Goal: Information Seeking & Learning: Find specific fact

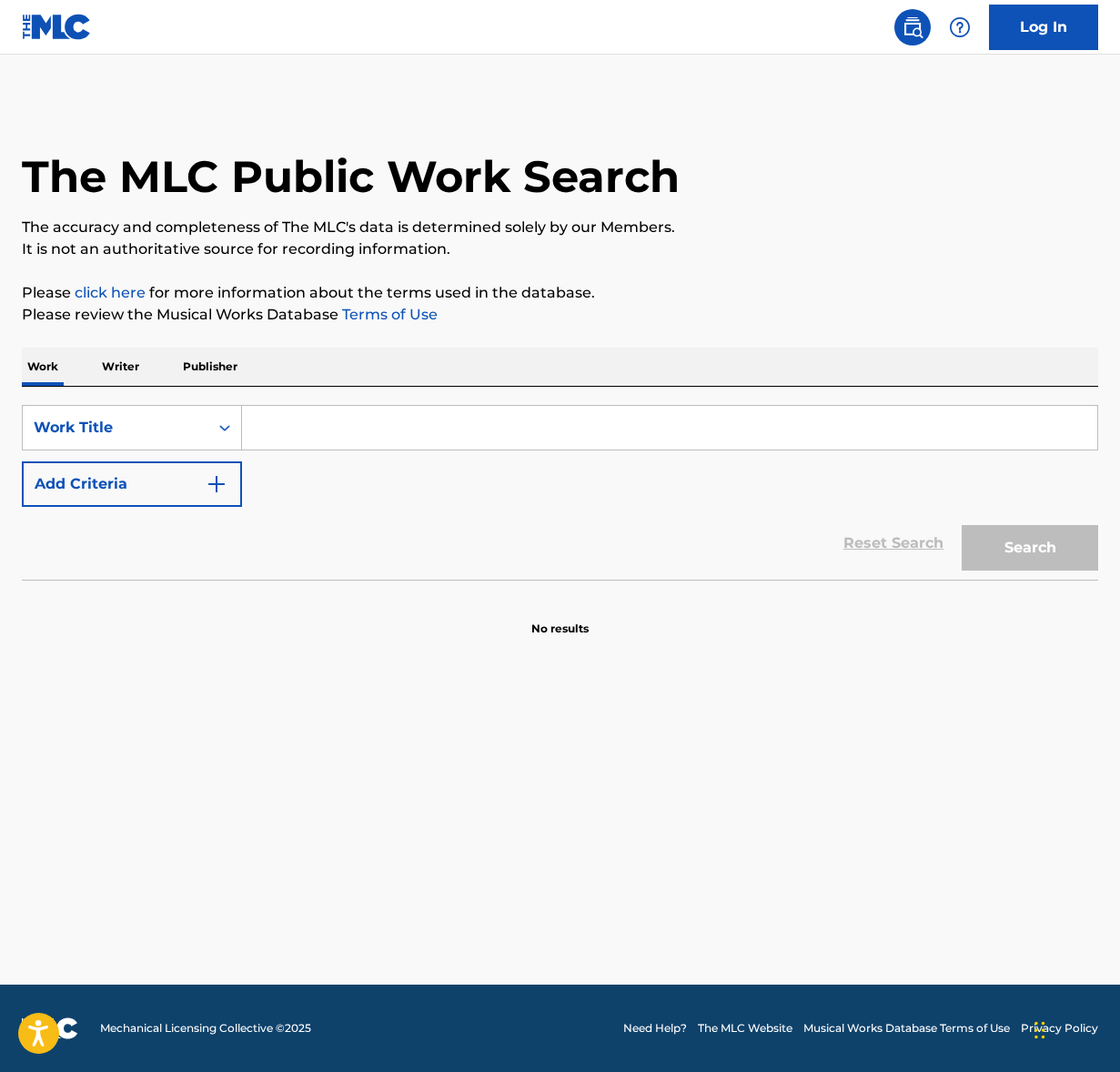
click at [325, 432] on input "Search Form" at bounding box center [669, 427] width 855 height 44
paste input "Black Magic Woman"
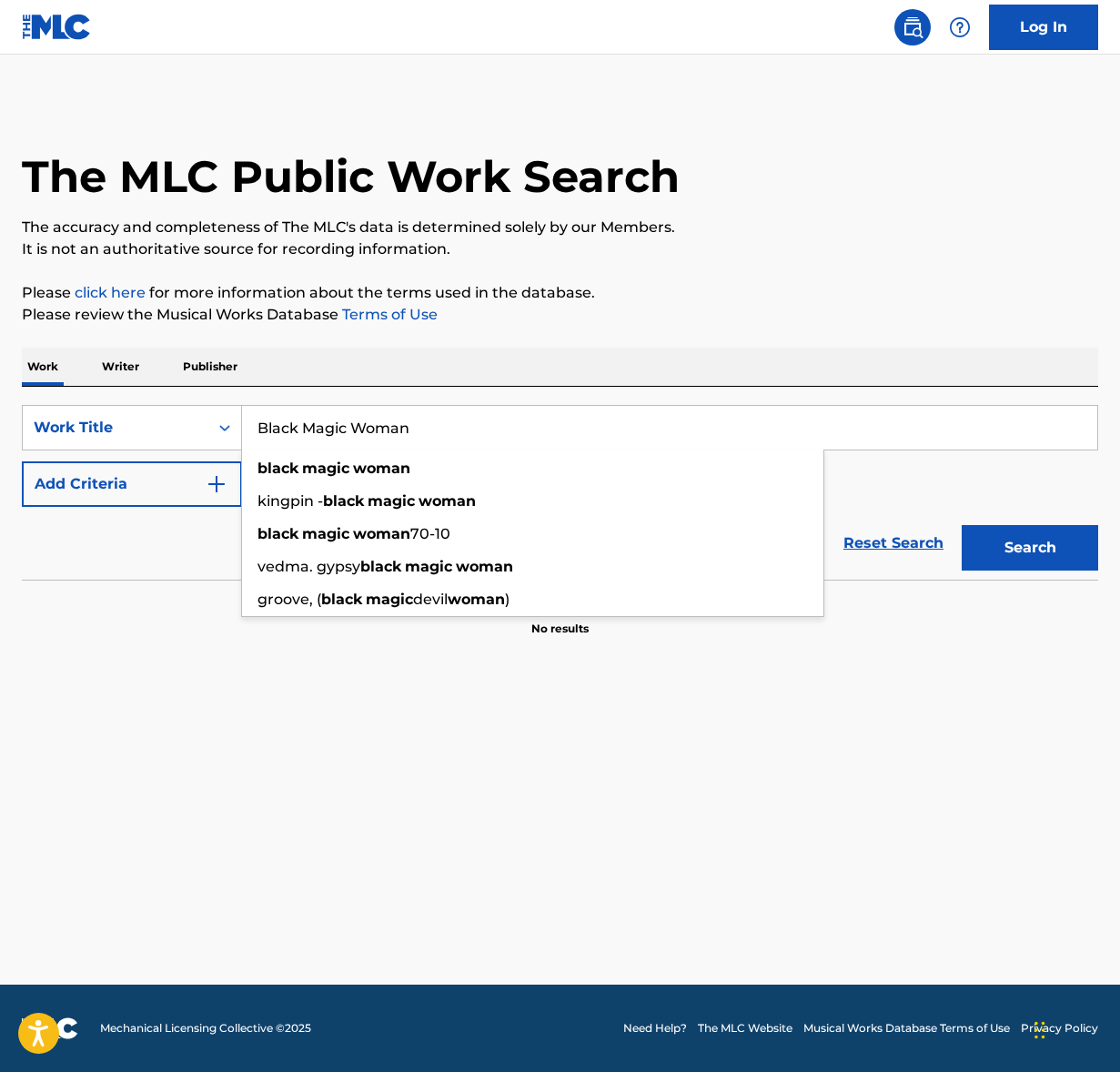
type input "Black Magic Woman"
click at [728, 316] on p "Please review the Musical Works Database Terms of Use" at bounding box center [559, 315] width 1075 height 22
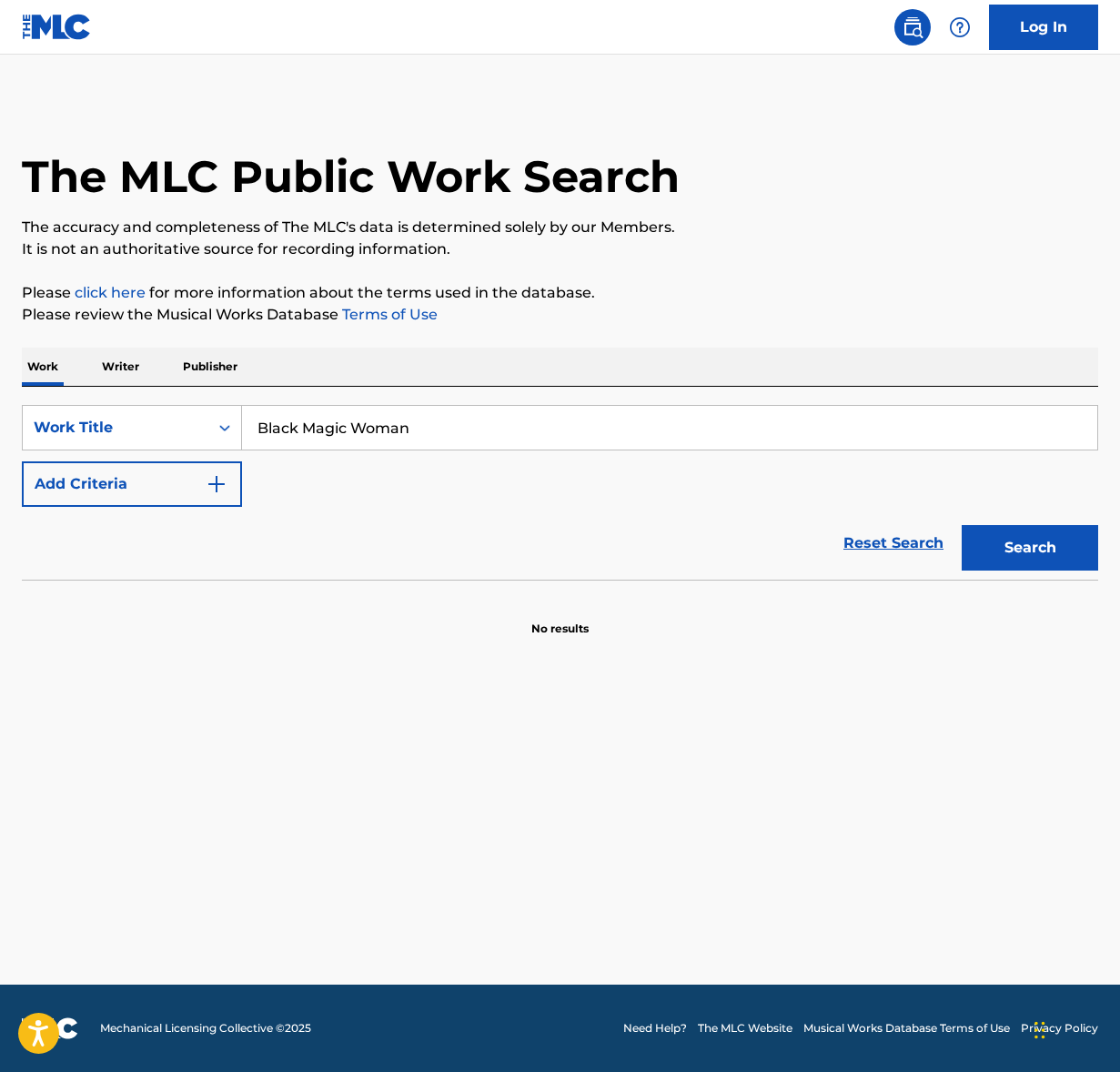
click at [94, 507] on div "Reset Search Search" at bounding box center [559, 543] width 1075 height 73
click at [113, 490] on button "Add Criteria" at bounding box center [132, 484] width 220 height 45
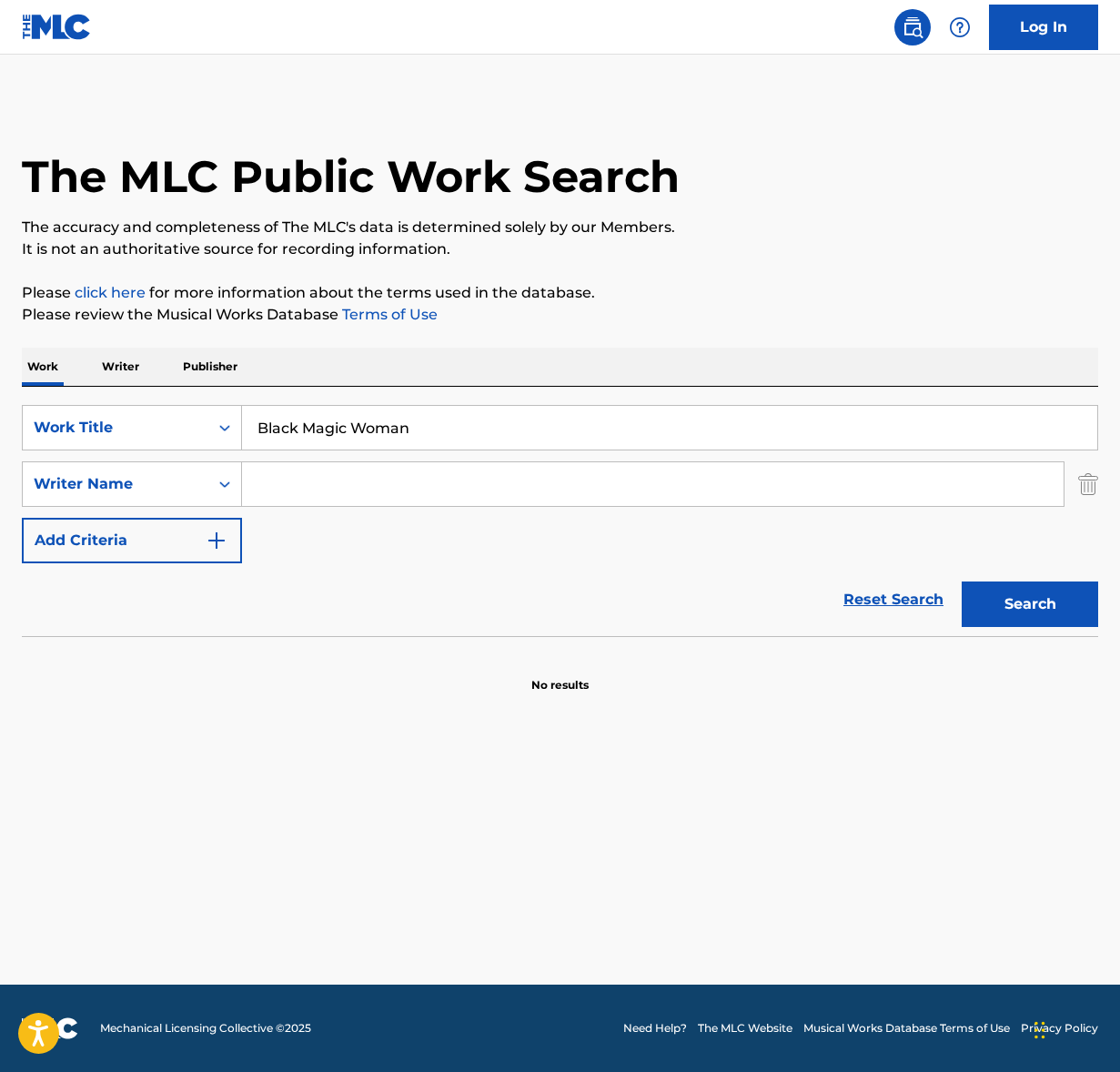
click at [310, 483] on input "Search Form" at bounding box center [652, 484] width 822 height 44
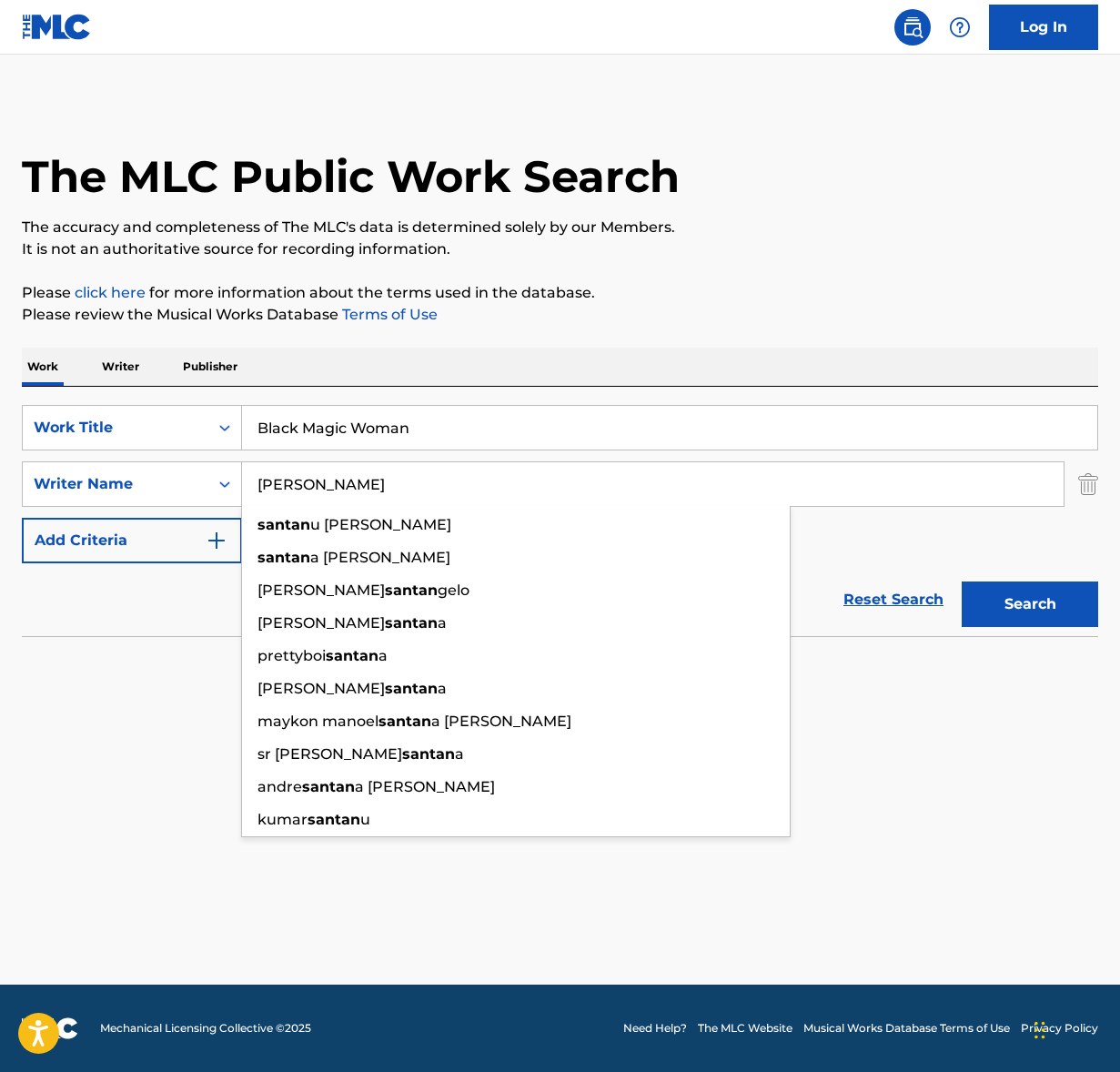
type input "[PERSON_NAME]"
click at [962, 581] on button "Search" at bounding box center [1030, 604] width 136 height 45
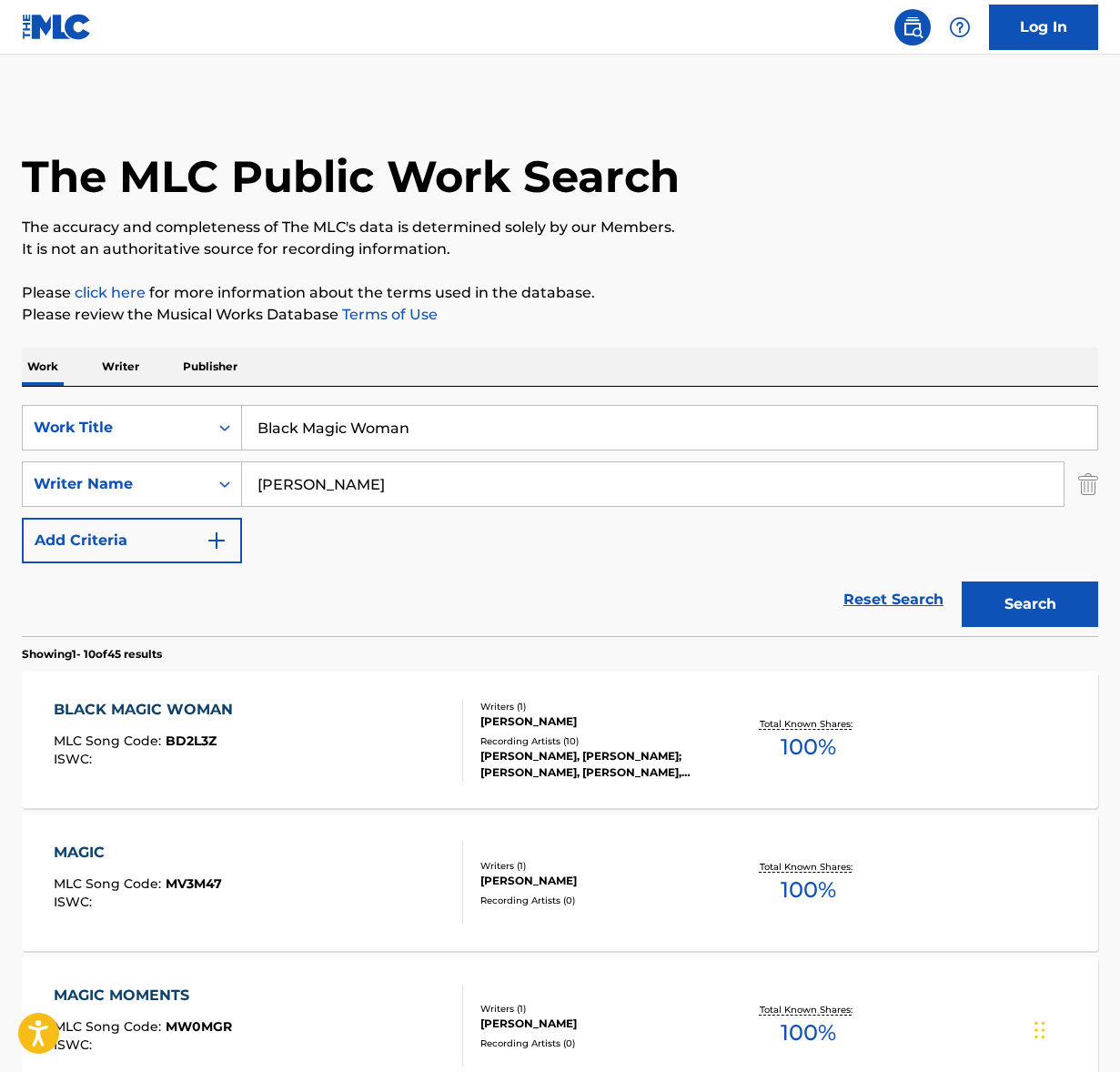
click at [392, 725] on div "BLACK MAGIC WOMAN MLC Song Code : BD2L3Z ISWC :" at bounding box center [259, 739] width 409 height 82
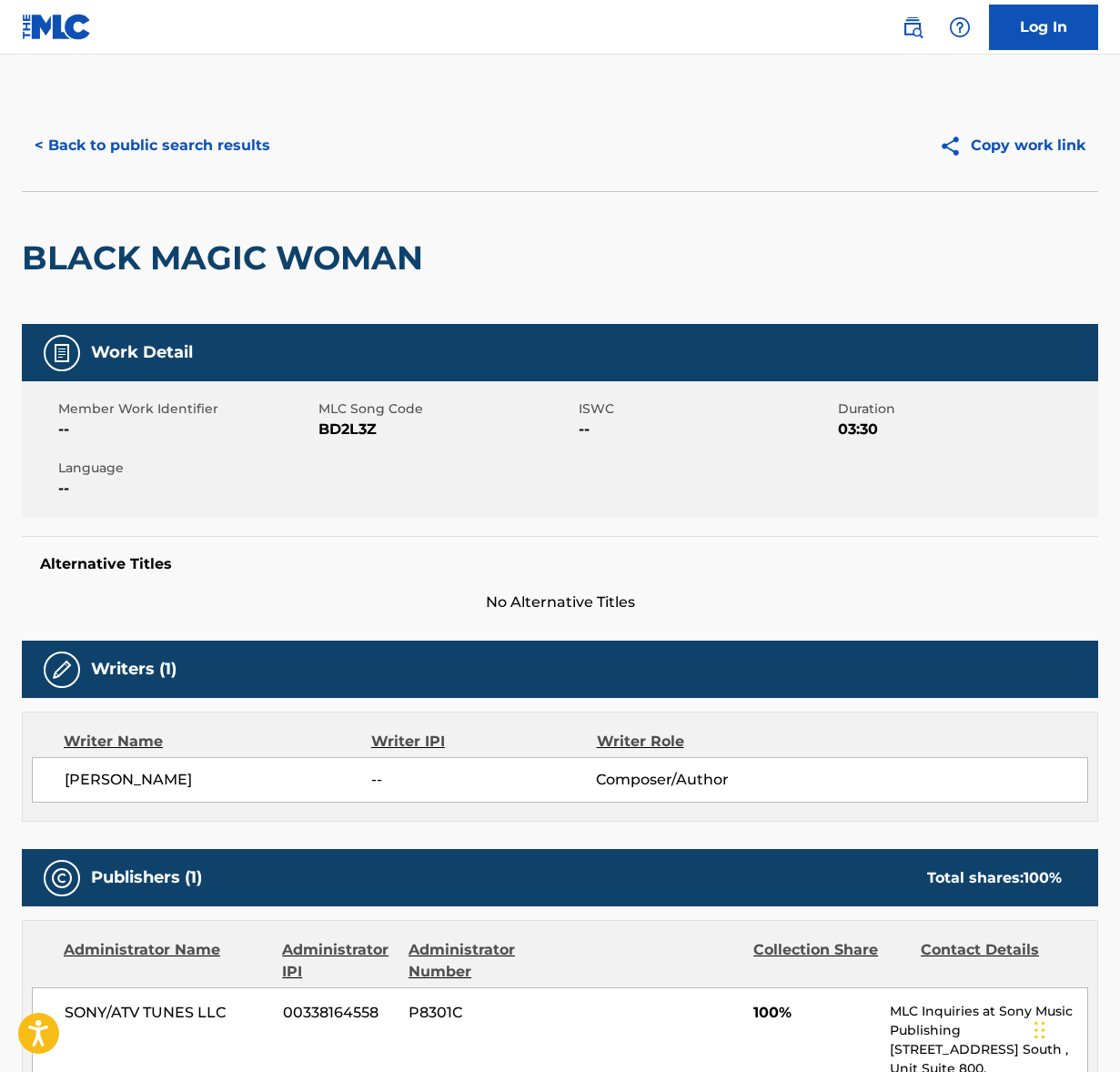
click at [101, 773] on span "[PERSON_NAME]" at bounding box center [217, 779] width 306 height 22
copy div "[PERSON_NAME]"
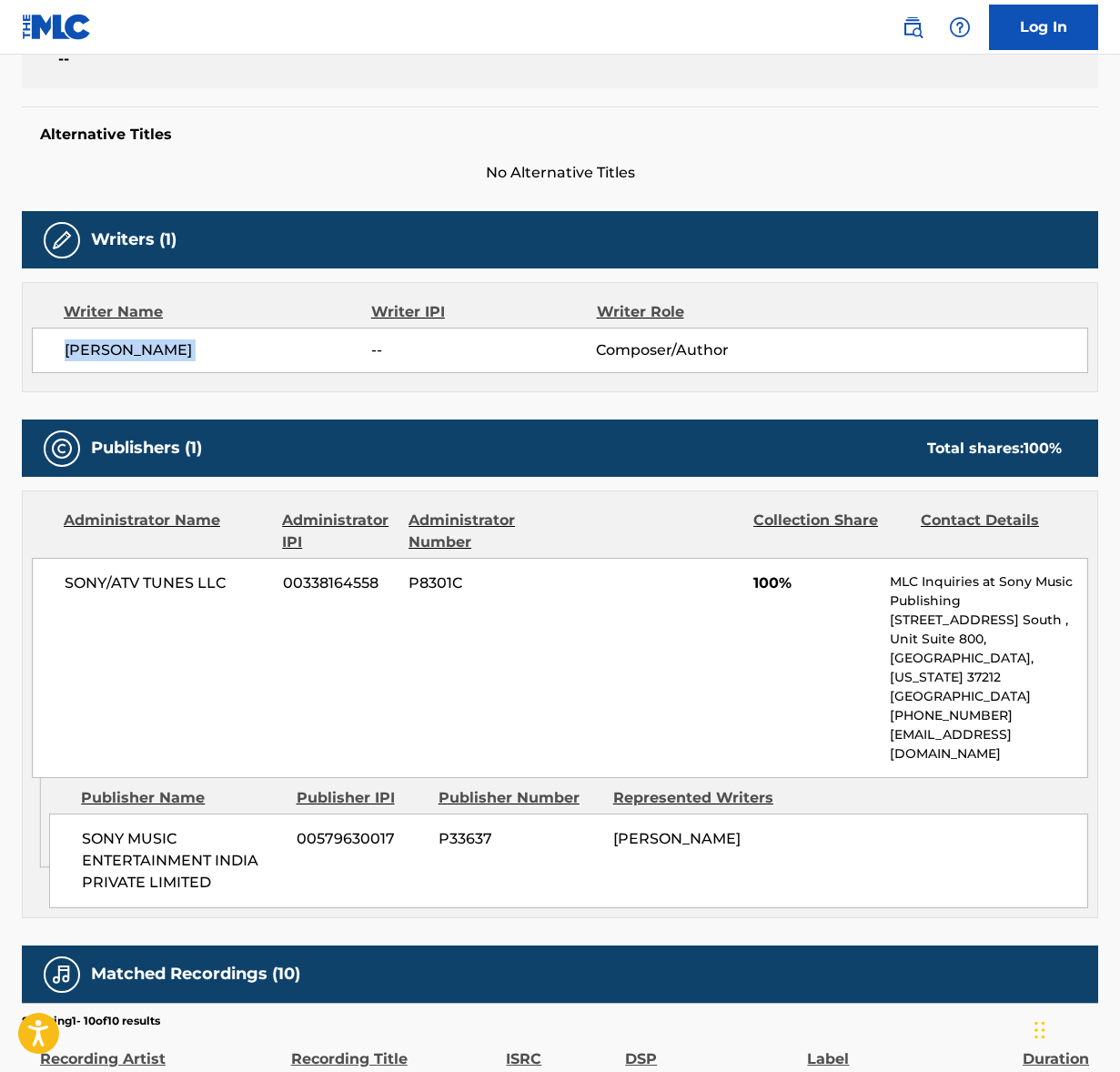
scroll to position [476, 0]
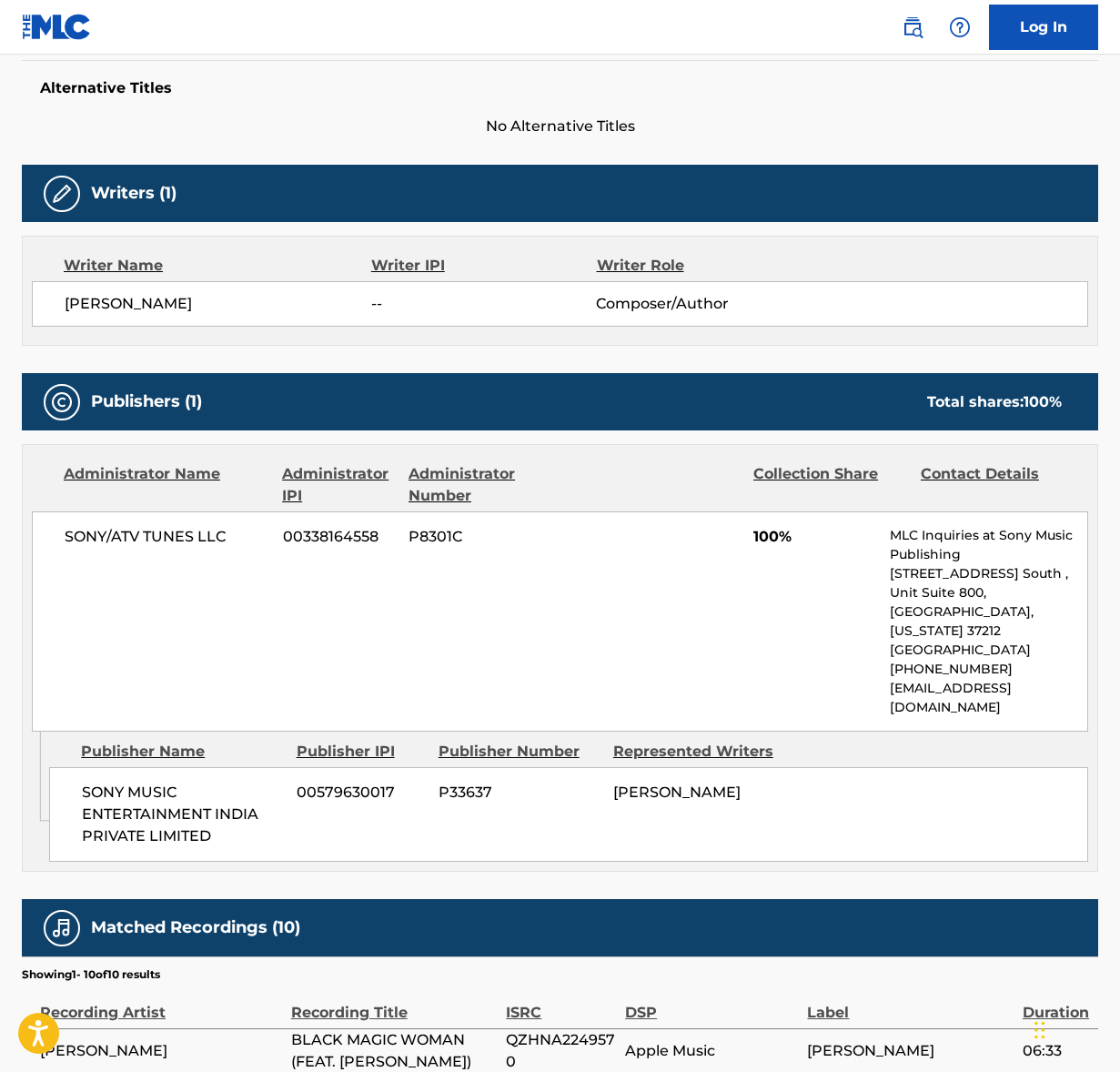
click at [142, 532] on span "SONY/ATV TUNES LLC" at bounding box center [167, 536] width 205 height 22
copy div "SONY/ATV TUNES LLC"
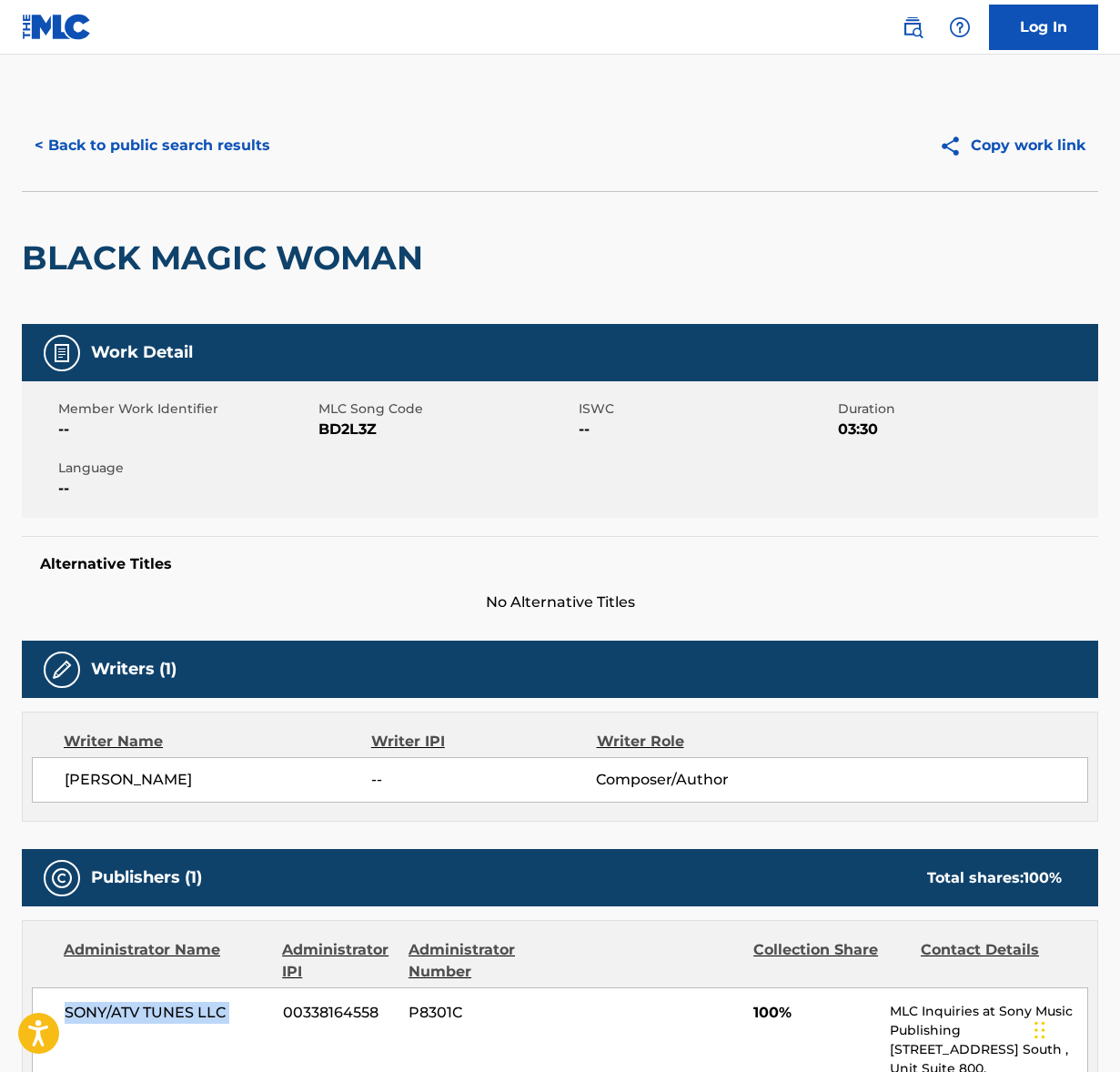
click at [152, 136] on button "< Back to public search results" at bounding box center [152, 146] width 261 height 45
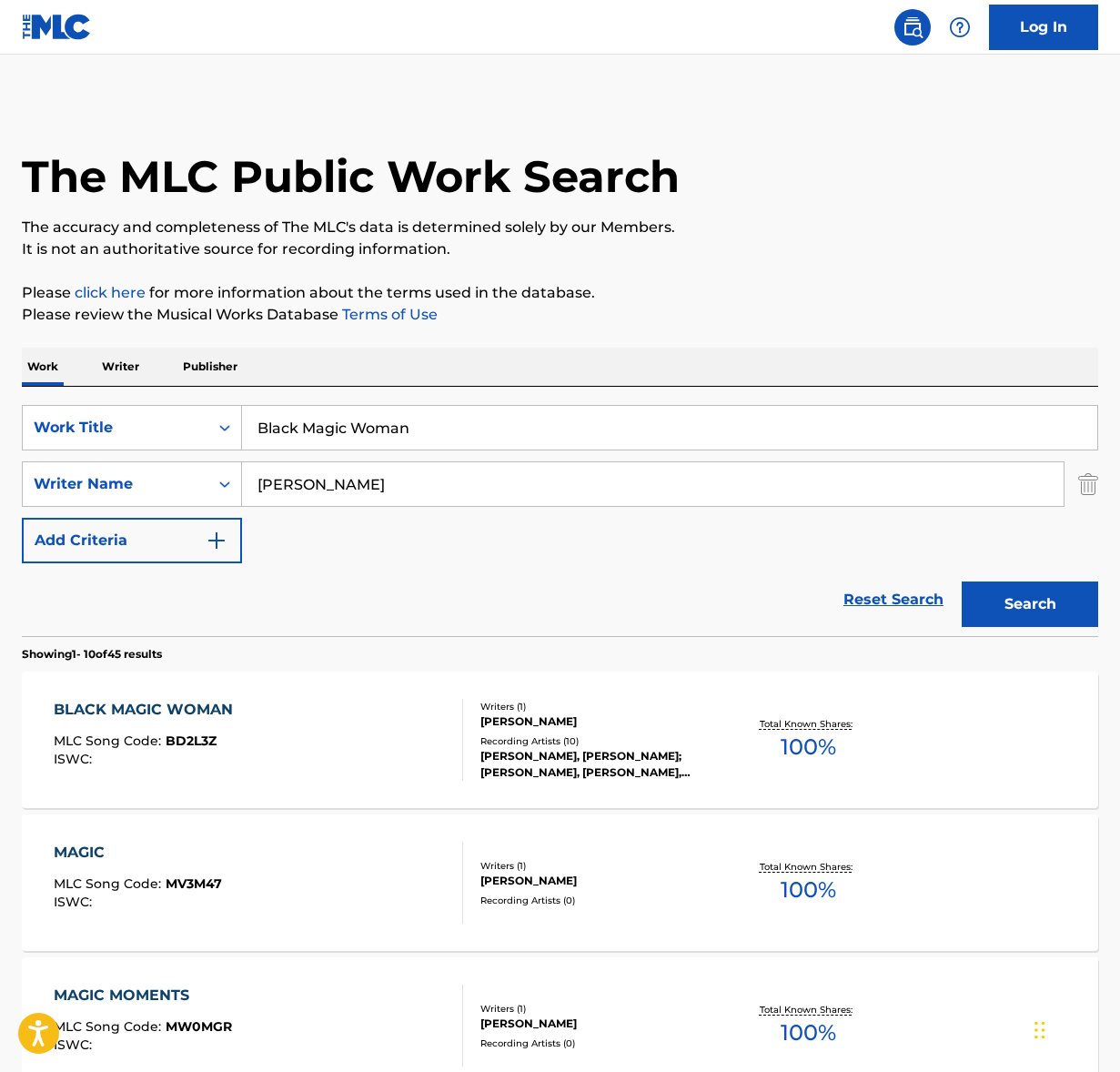
click at [331, 427] on input "Black Magic Woman" at bounding box center [669, 427] width 855 height 44
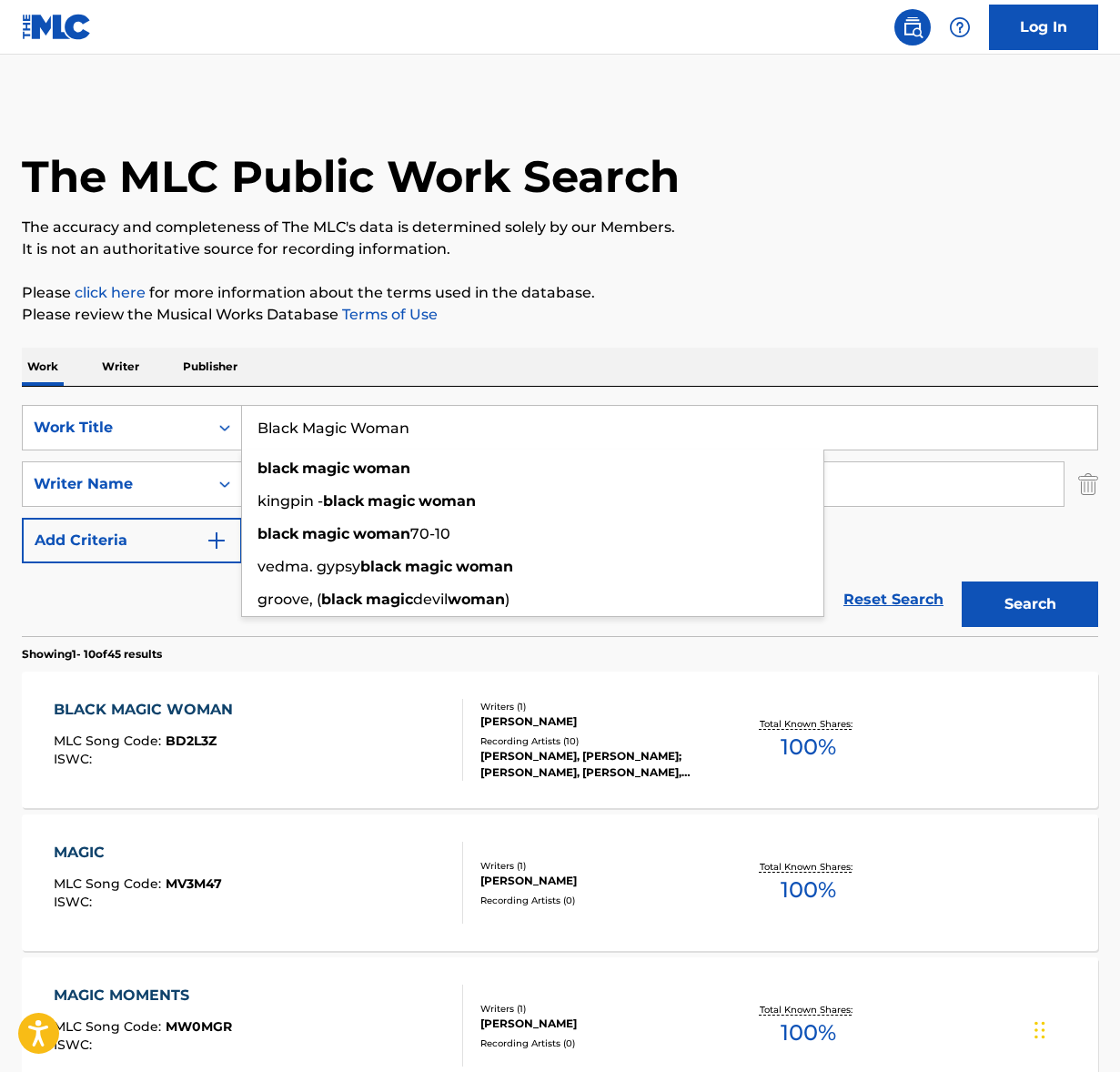
click at [331, 427] on input "Black Magic Woman" at bounding box center [669, 427] width 855 height 44
paste input "Lean Back"
type input "Lean Back"
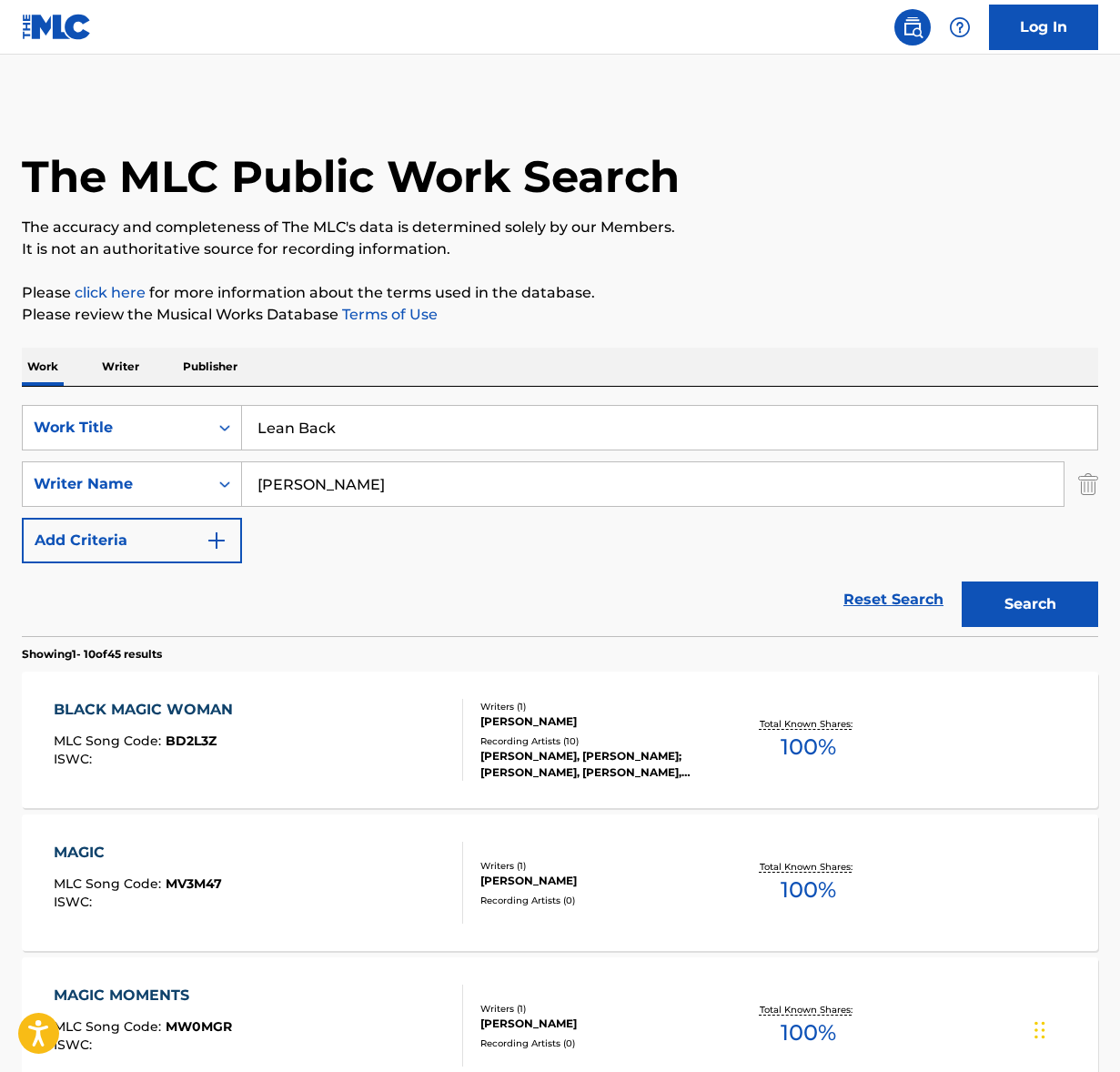
drag, startPoint x: 582, startPoint y: 358, endPoint x: 361, endPoint y: 490, distance: 257.4
click at [582, 359] on div "Work Writer Publisher" at bounding box center [559, 367] width 1075 height 38
click at [352, 488] on input "[PERSON_NAME]" at bounding box center [652, 484] width 822 height 44
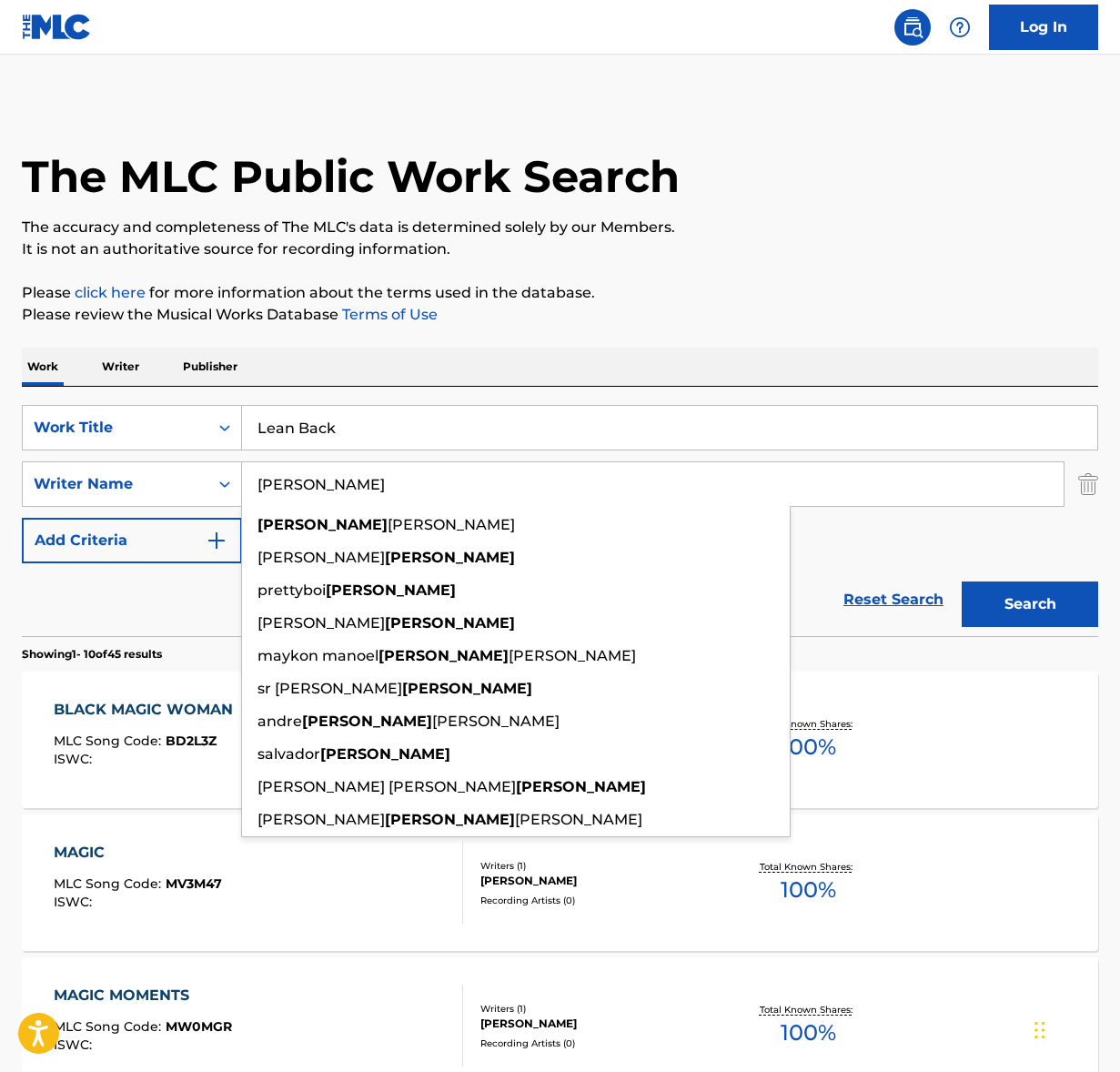
click at [352, 488] on input "[PERSON_NAME]" at bounding box center [652, 484] width 822 height 44
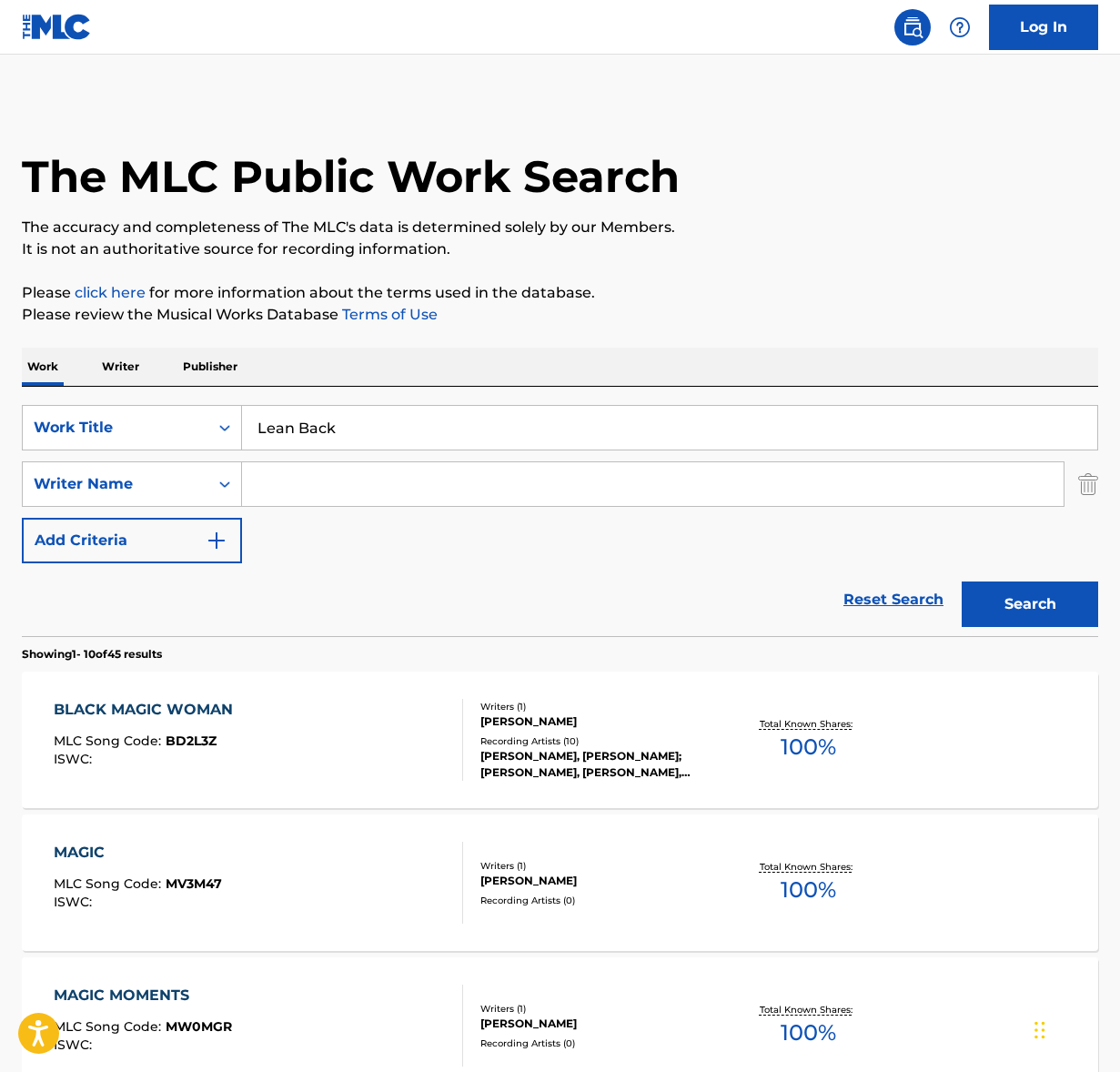
click at [962, 581] on button "Search" at bounding box center [1030, 604] width 136 height 45
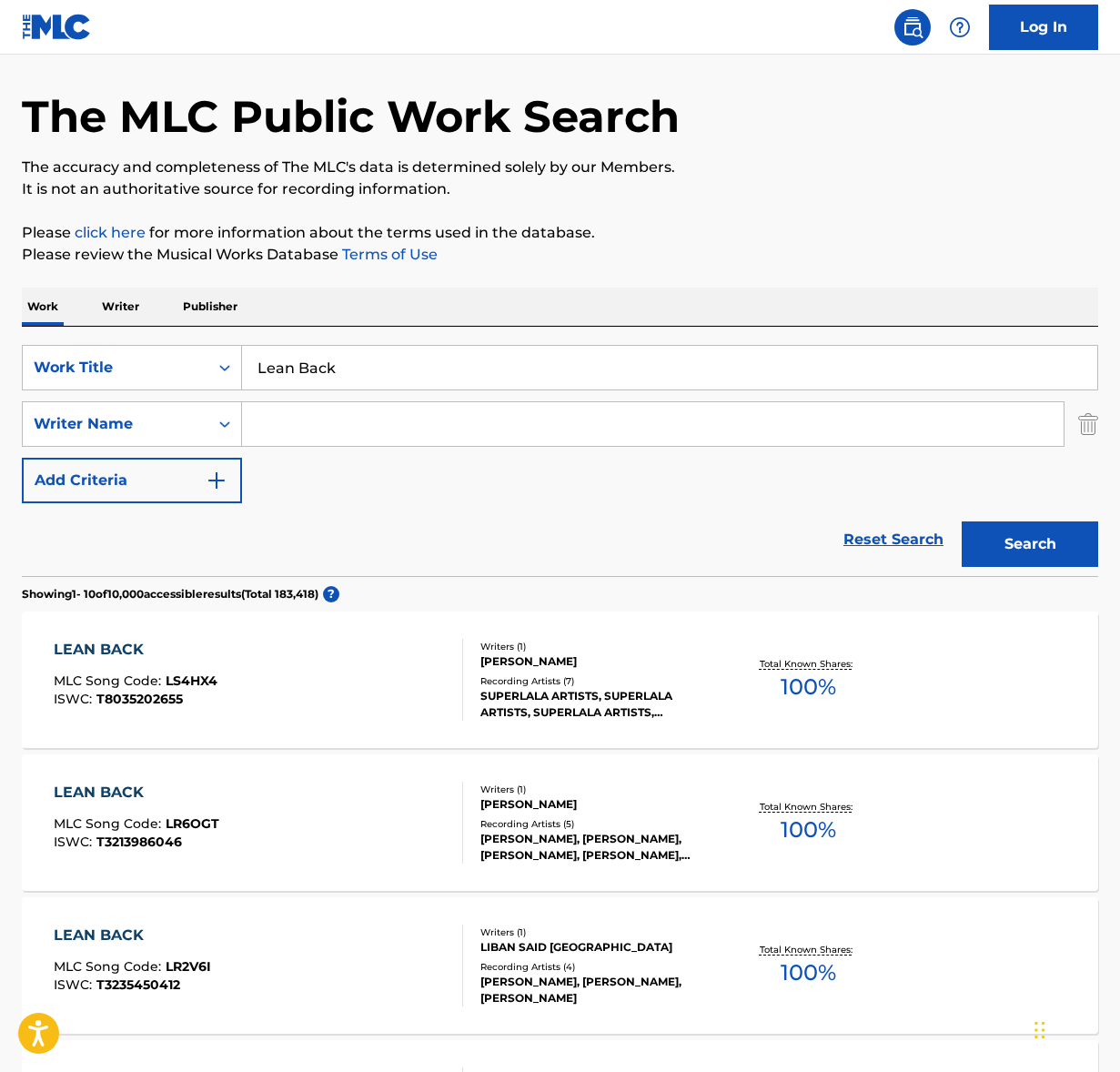
scroll to position [58, 0]
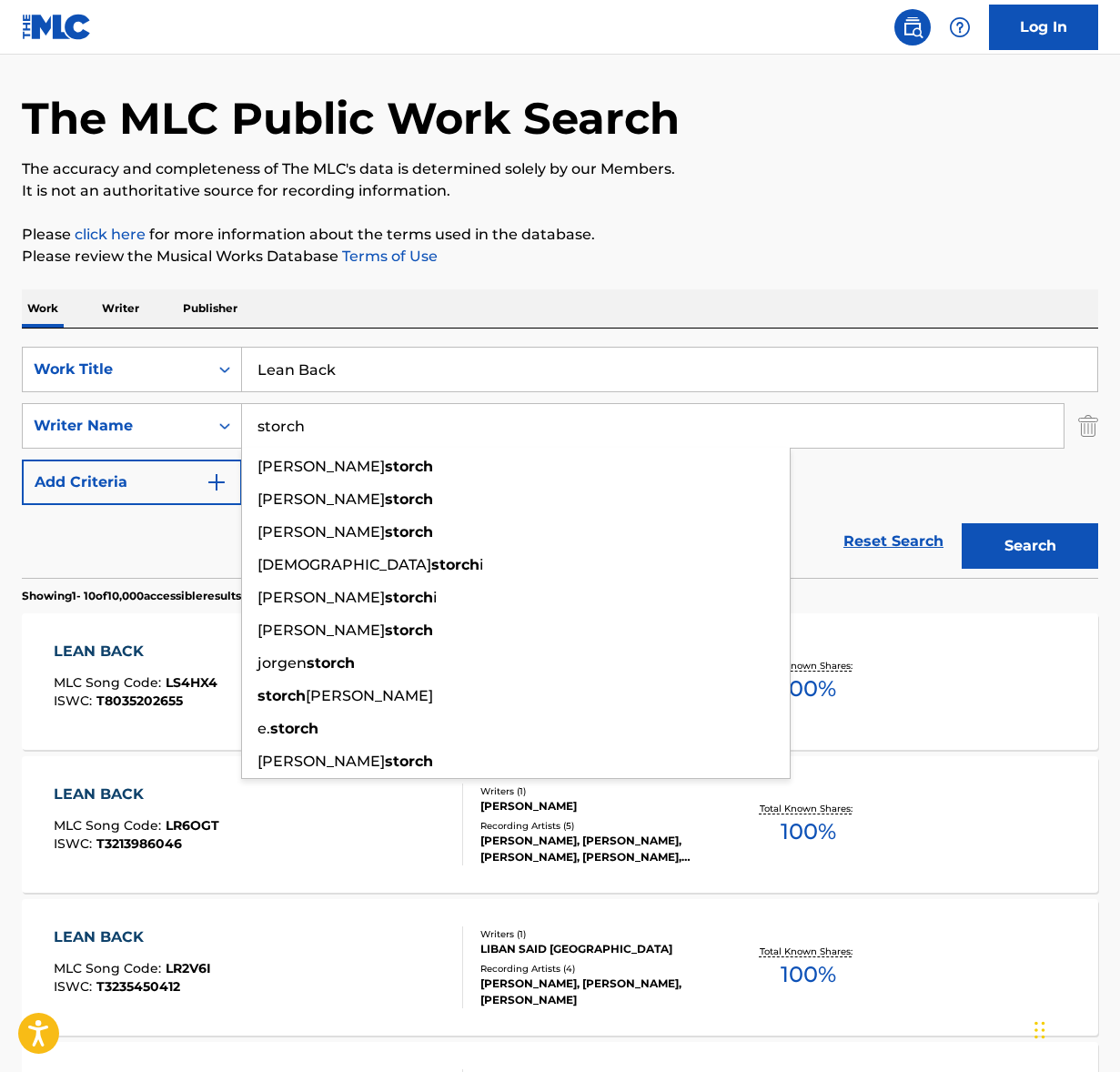
type input "storch"
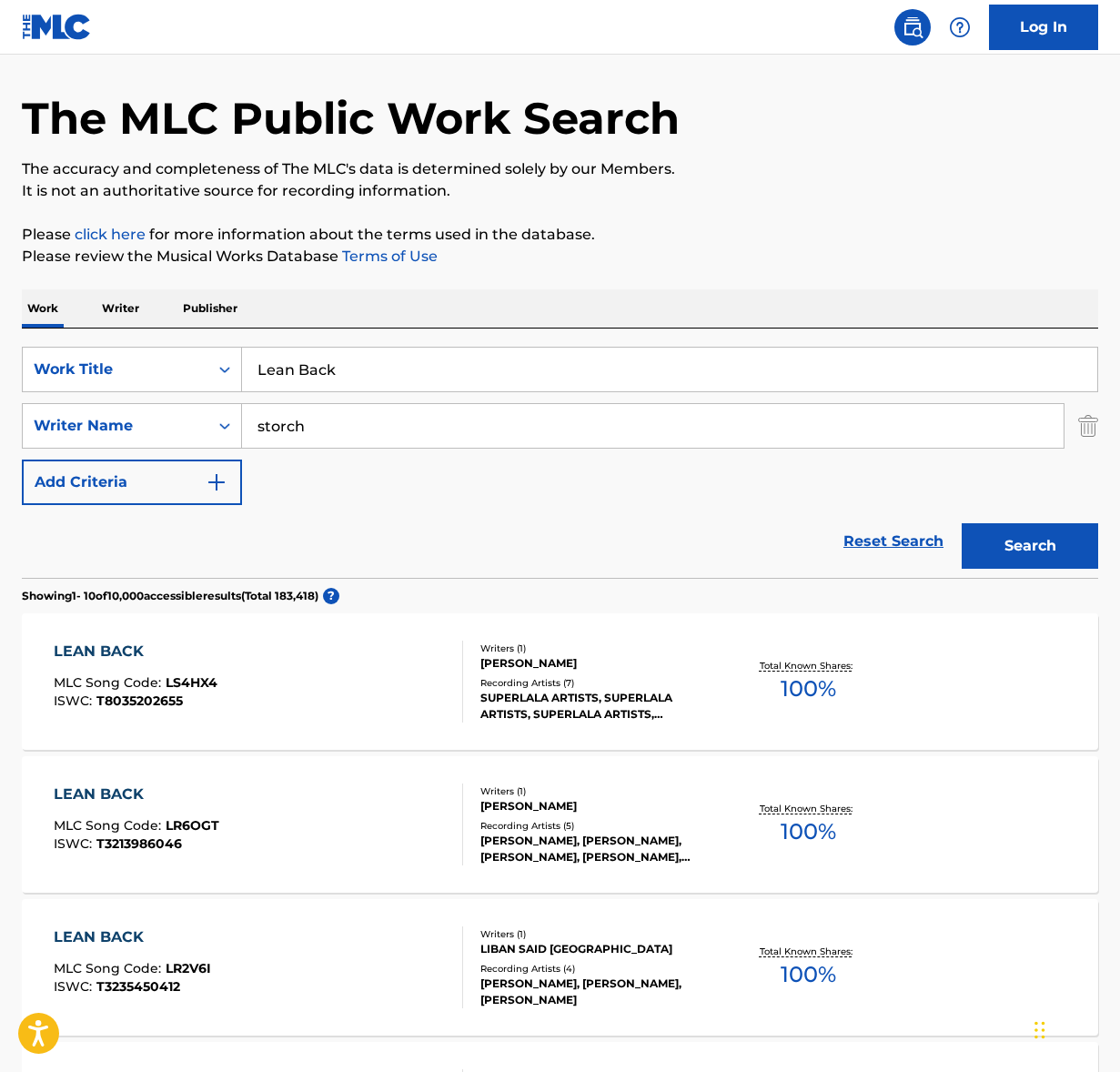
click at [986, 538] on button "Search" at bounding box center [1030, 546] width 136 height 45
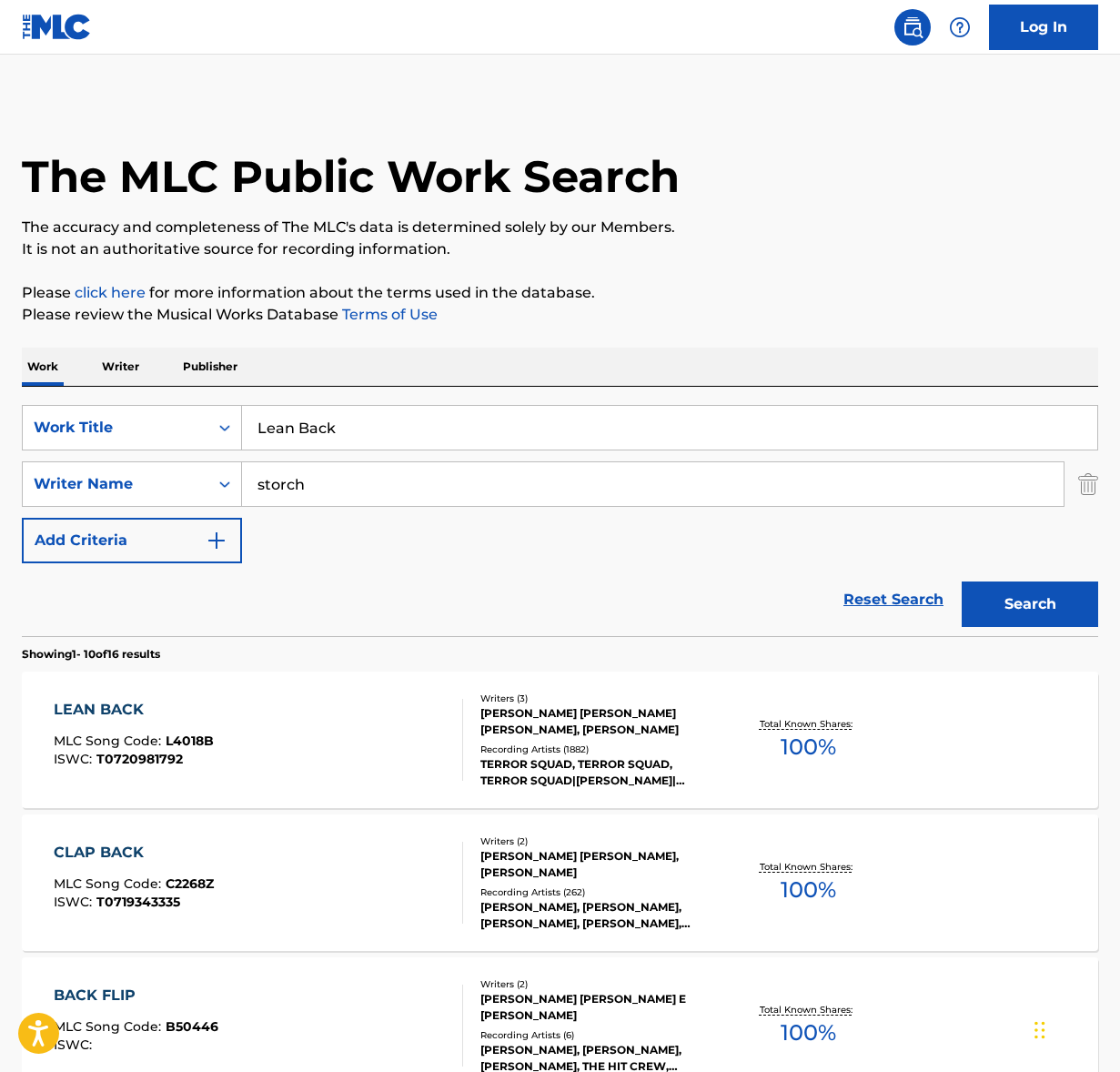
click at [335, 700] on div "LEAN BACK MLC Song Code : L4018B ISWC : T0720981792" at bounding box center [259, 739] width 409 height 82
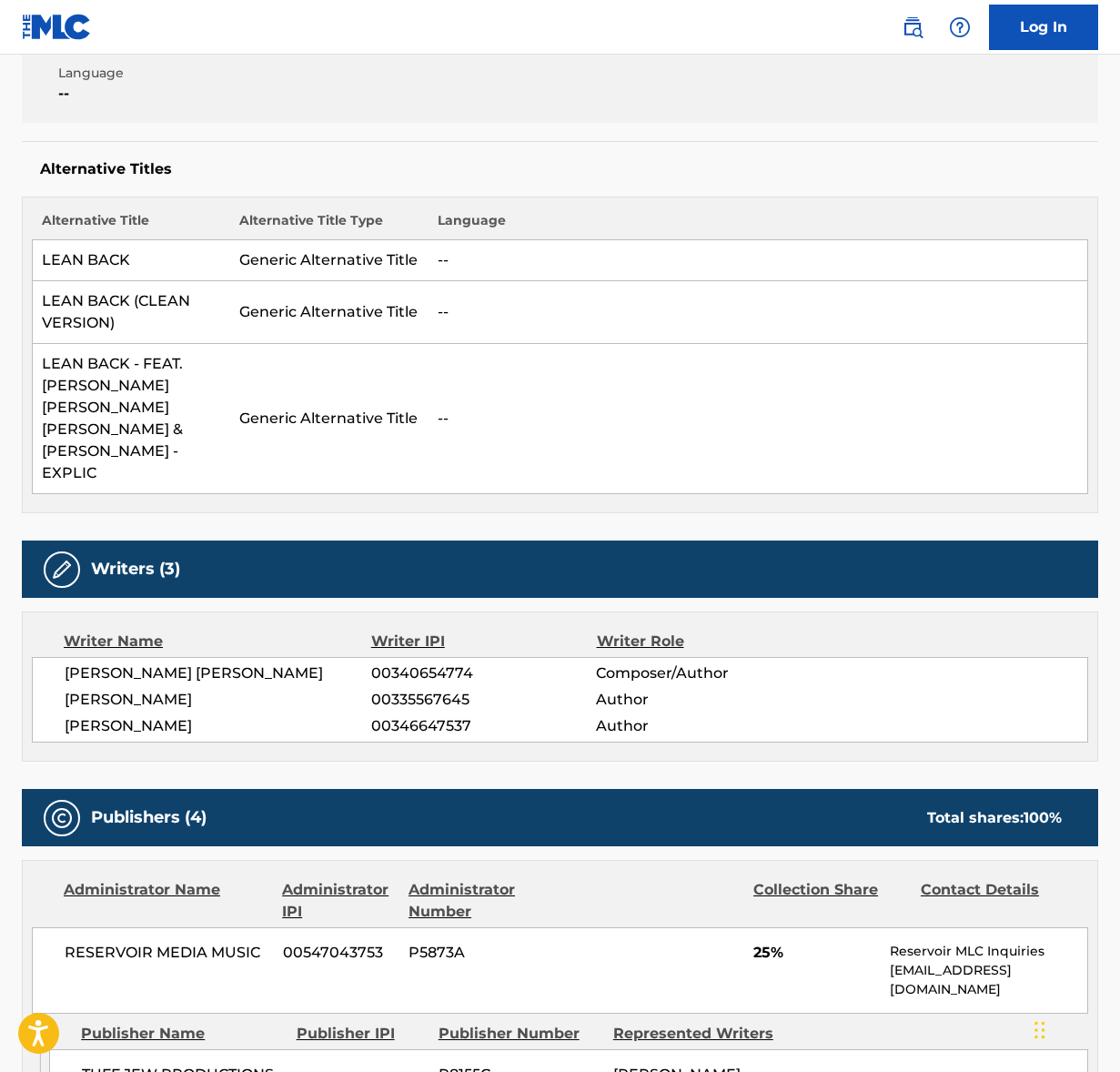
scroll to position [404, 0]
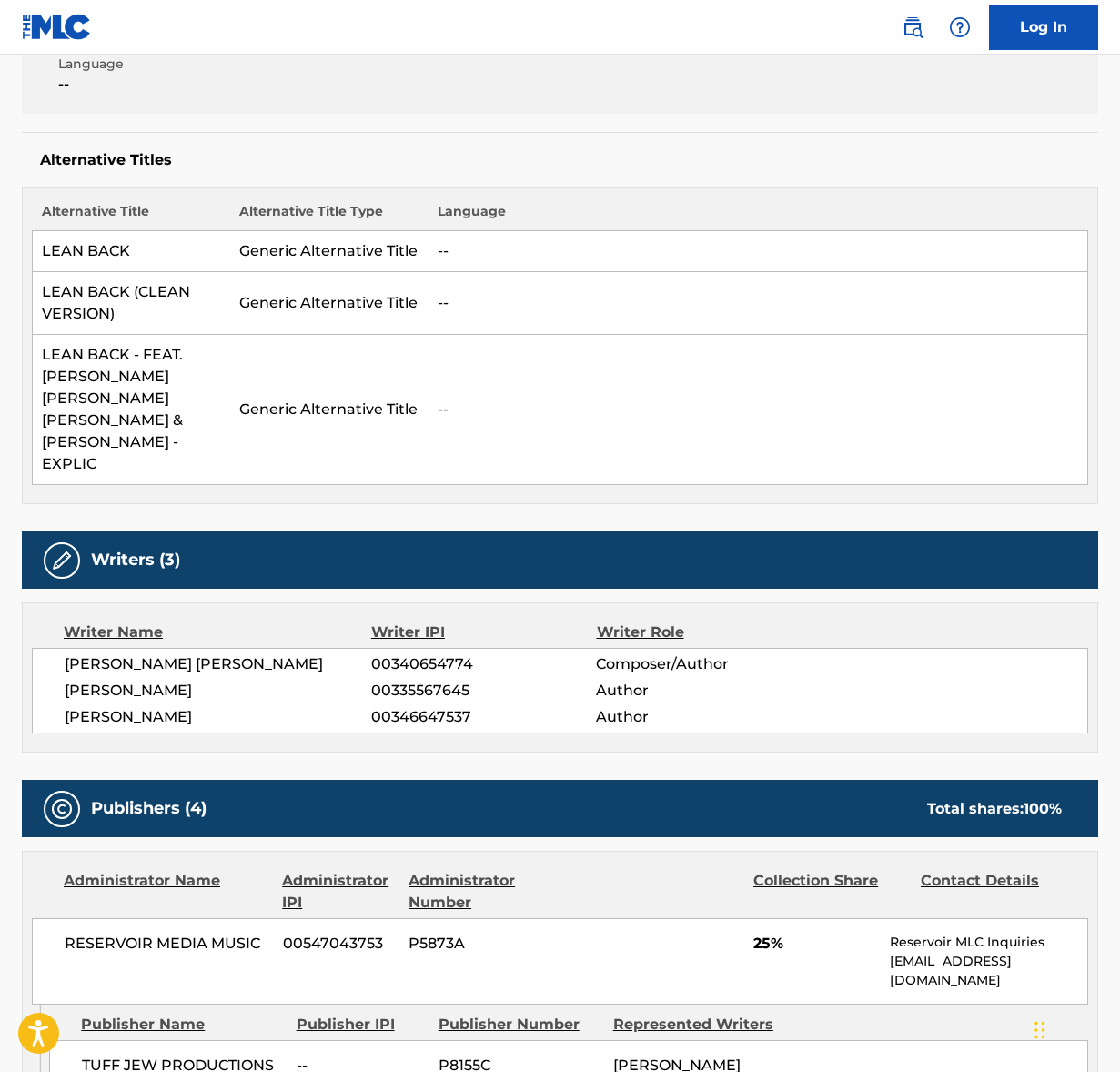
click at [167, 653] on span "[PERSON_NAME] [PERSON_NAME]" at bounding box center [217, 663] width 306 height 22
copy div "[PERSON_NAME] [PERSON_NAME]"
click at [205, 680] on span "[PERSON_NAME]" at bounding box center [217, 690] width 306 height 22
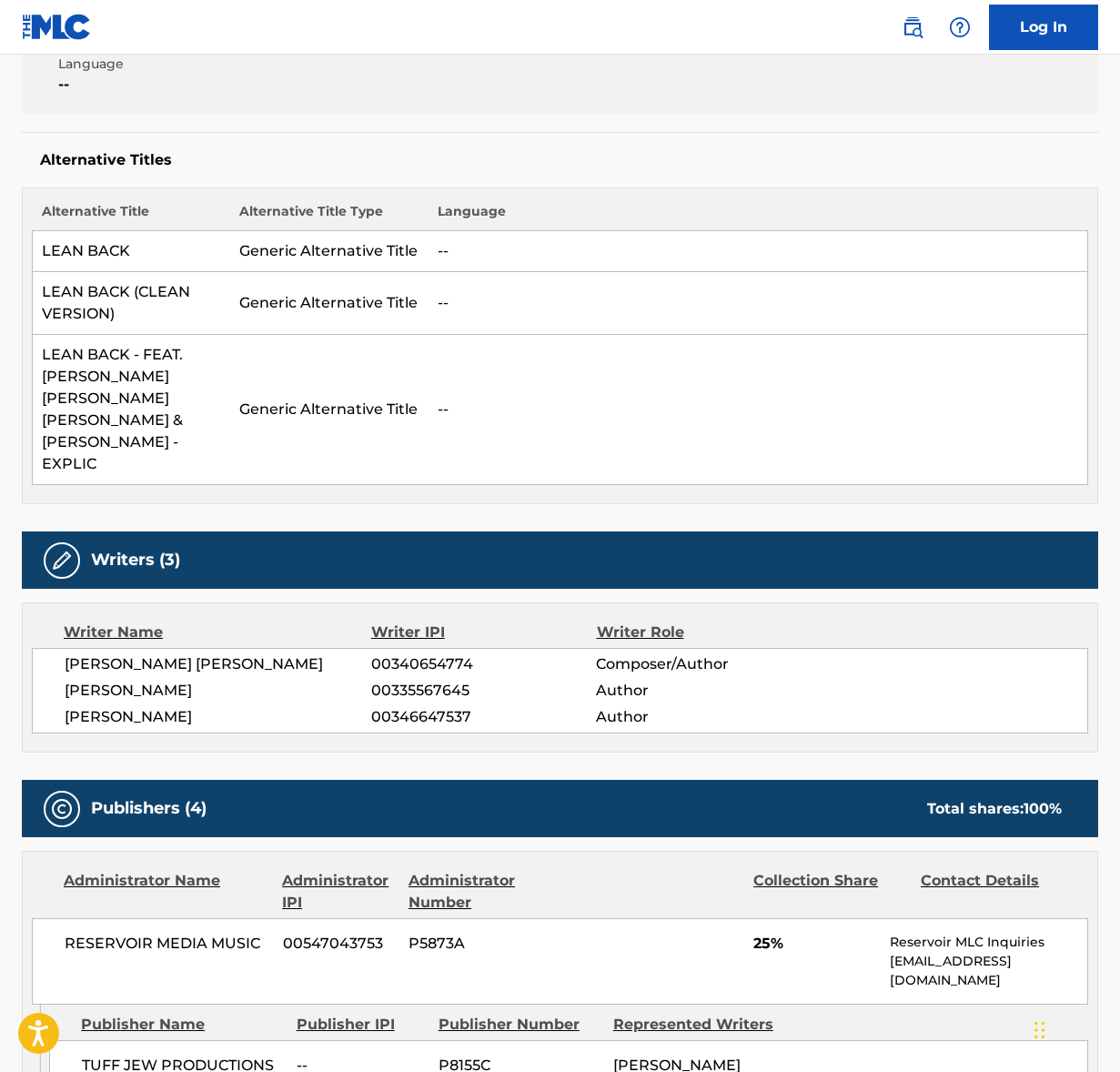
click at [205, 680] on span "[PERSON_NAME]" at bounding box center [217, 690] width 306 height 22
copy div "[PERSON_NAME]"
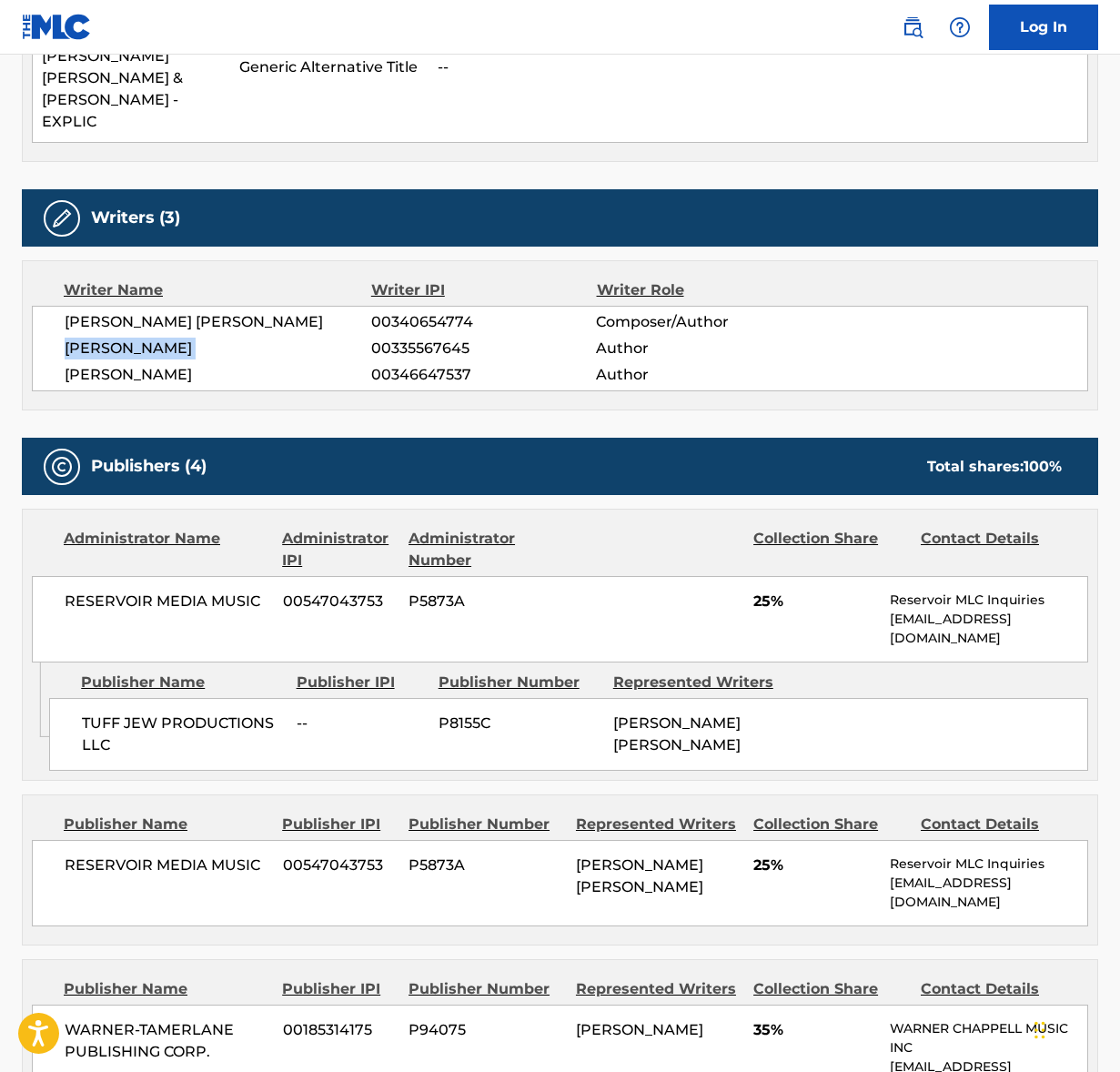
scroll to position [877, 0]
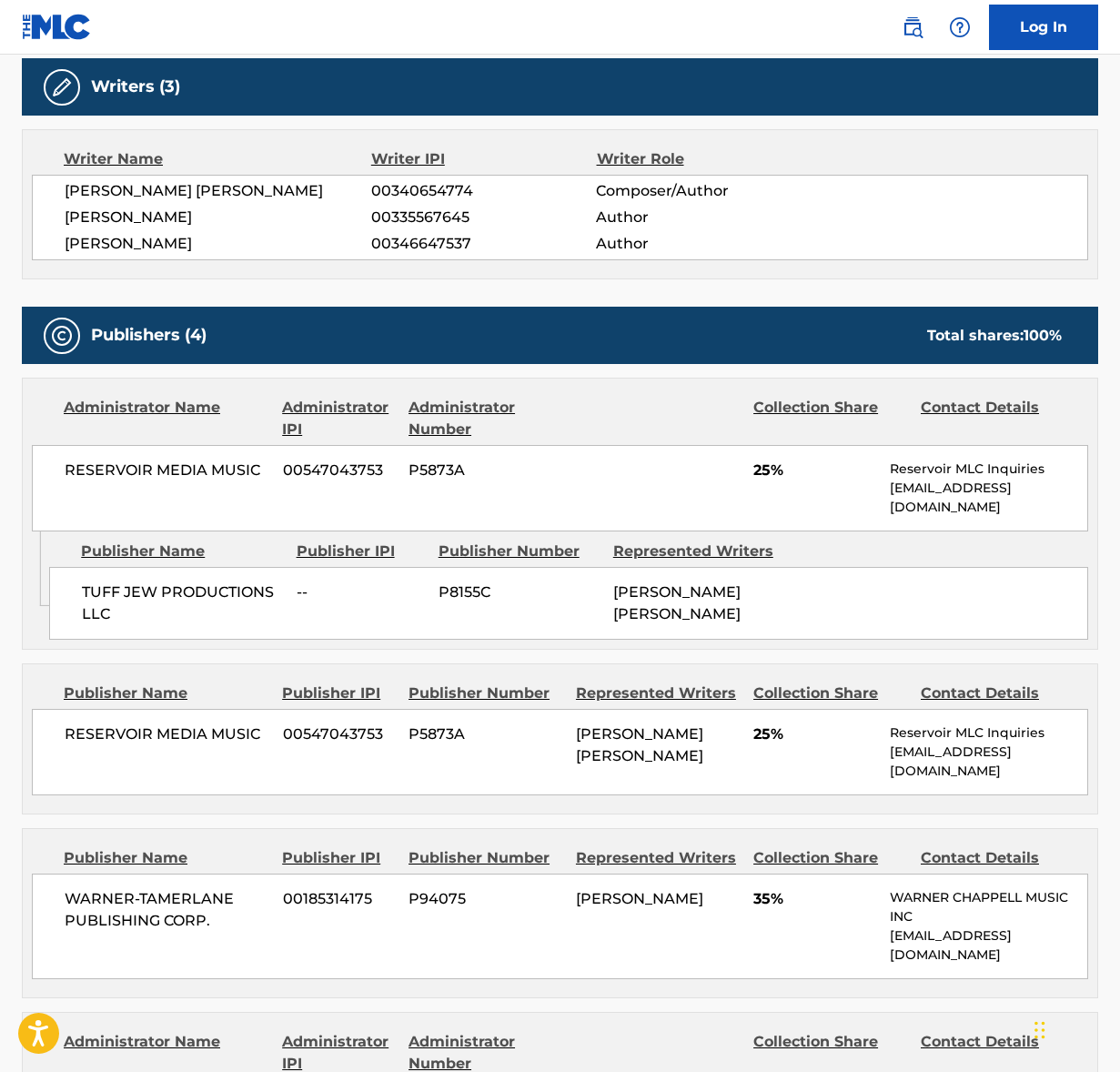
click at [159, 460] on span "RESERVOIR MEDIA MUSIC" at bounding box center [167, 470] width 205 height 22
copy div "RESERVOIR MEDIA MUSIC"
click at [130, 888] on span "WARNER-TAMERLANE PUBLISHING CORP." at bounding box center [167, 910] width 205 height 44
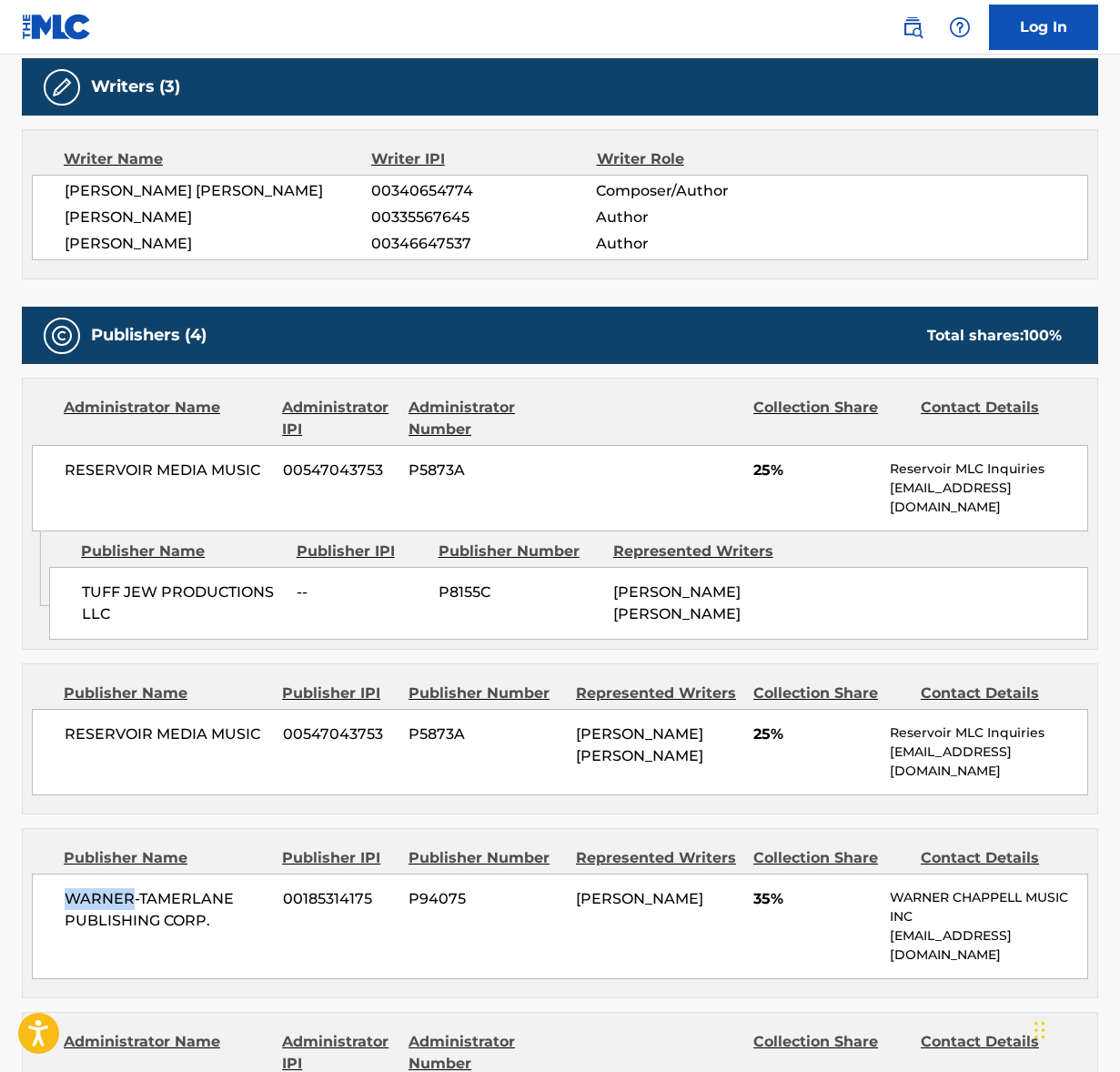
click at [130, 888] on span "WARNER-TAMERLANE PUBLISHING CORP." at bounding box center [167, 910] width 205 height 44
copy div "WARNER-TAMERLANE PUBLISHING CORP."
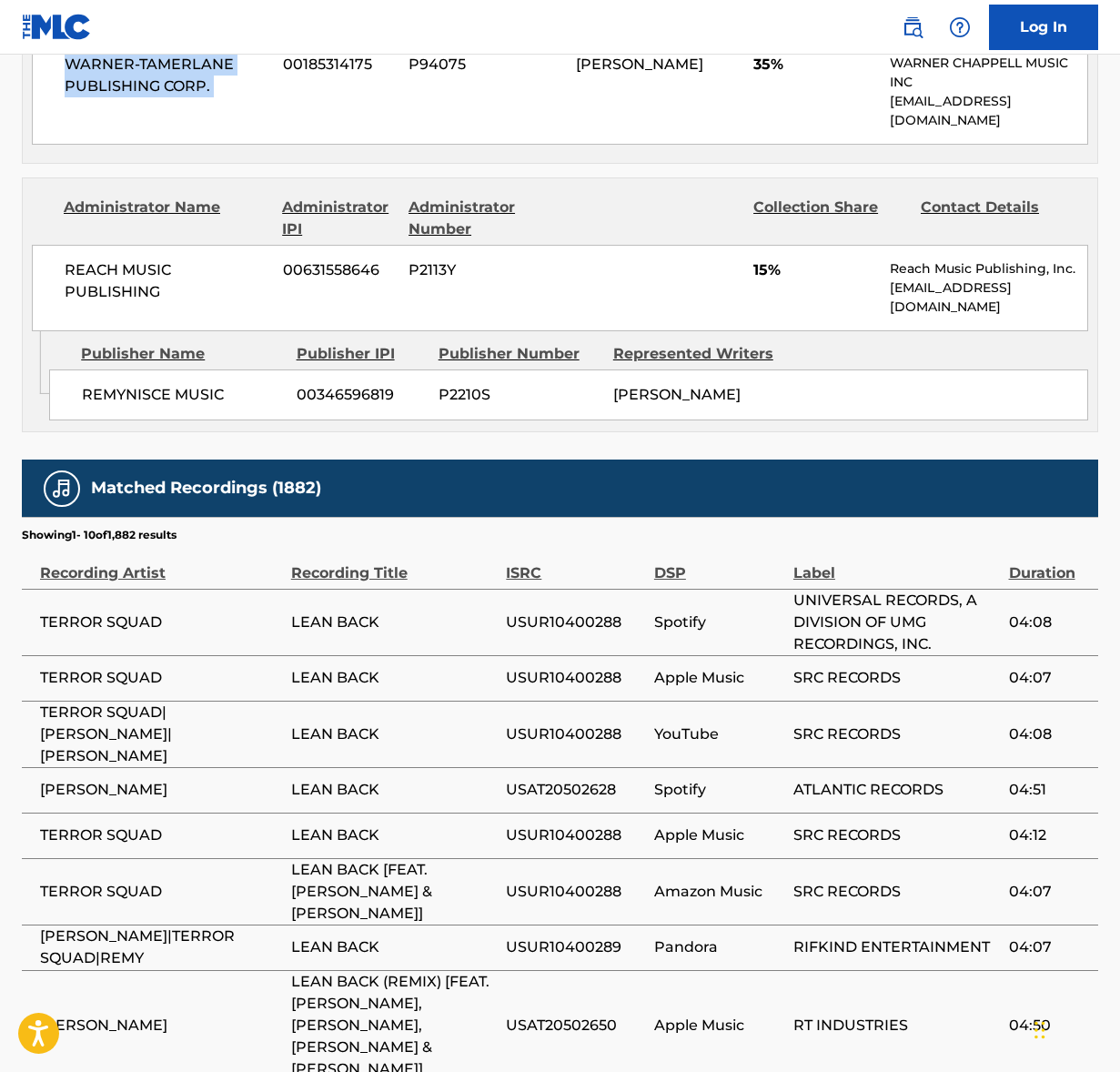
scroll to position [1731, 0]
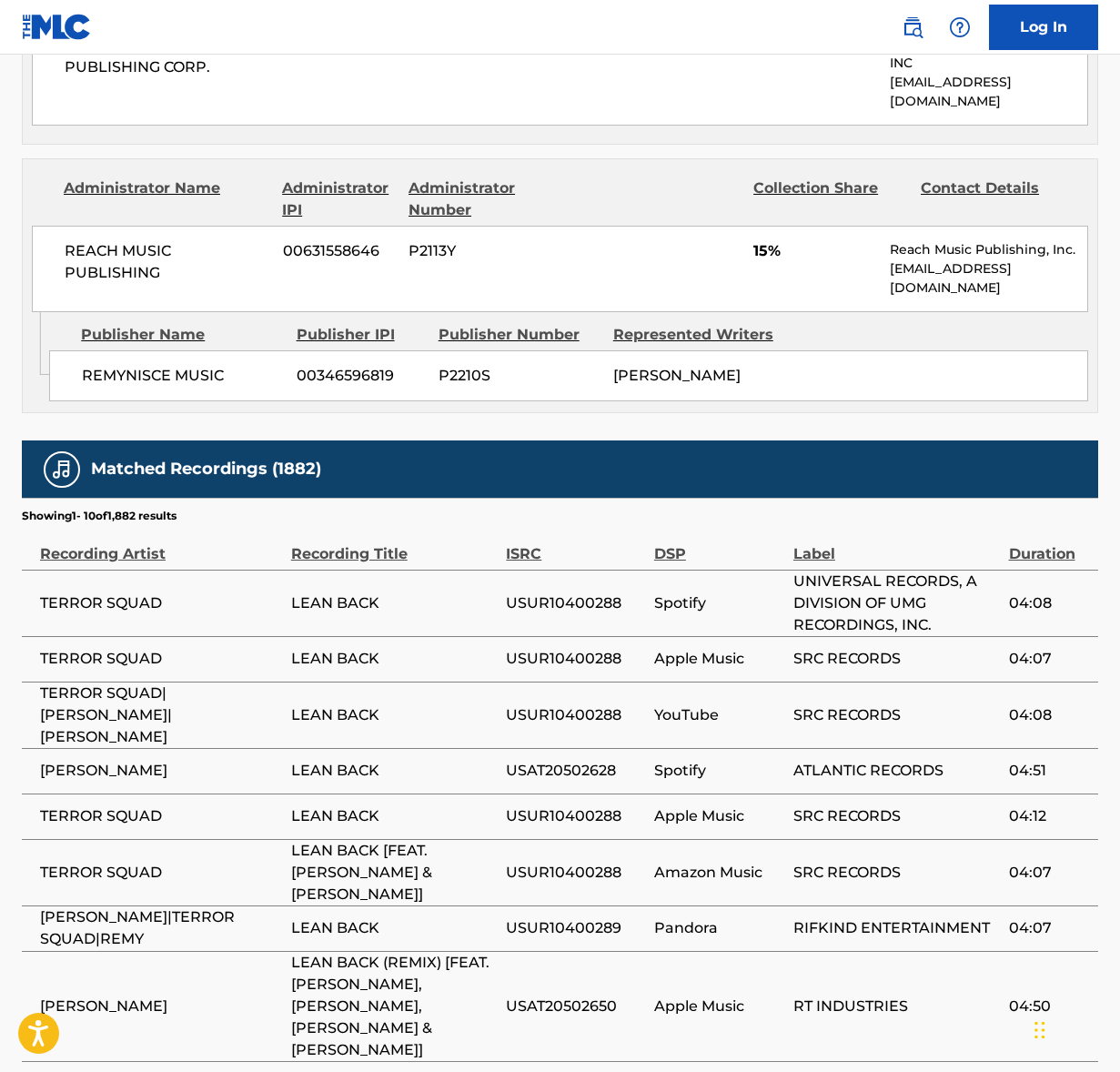
click at [149, 240] on span "REACH MUSIC PUBLISHING" at bounding box center [167, 262] width 205 height 44
copy div "REACH MUSIC PUBLISHING"
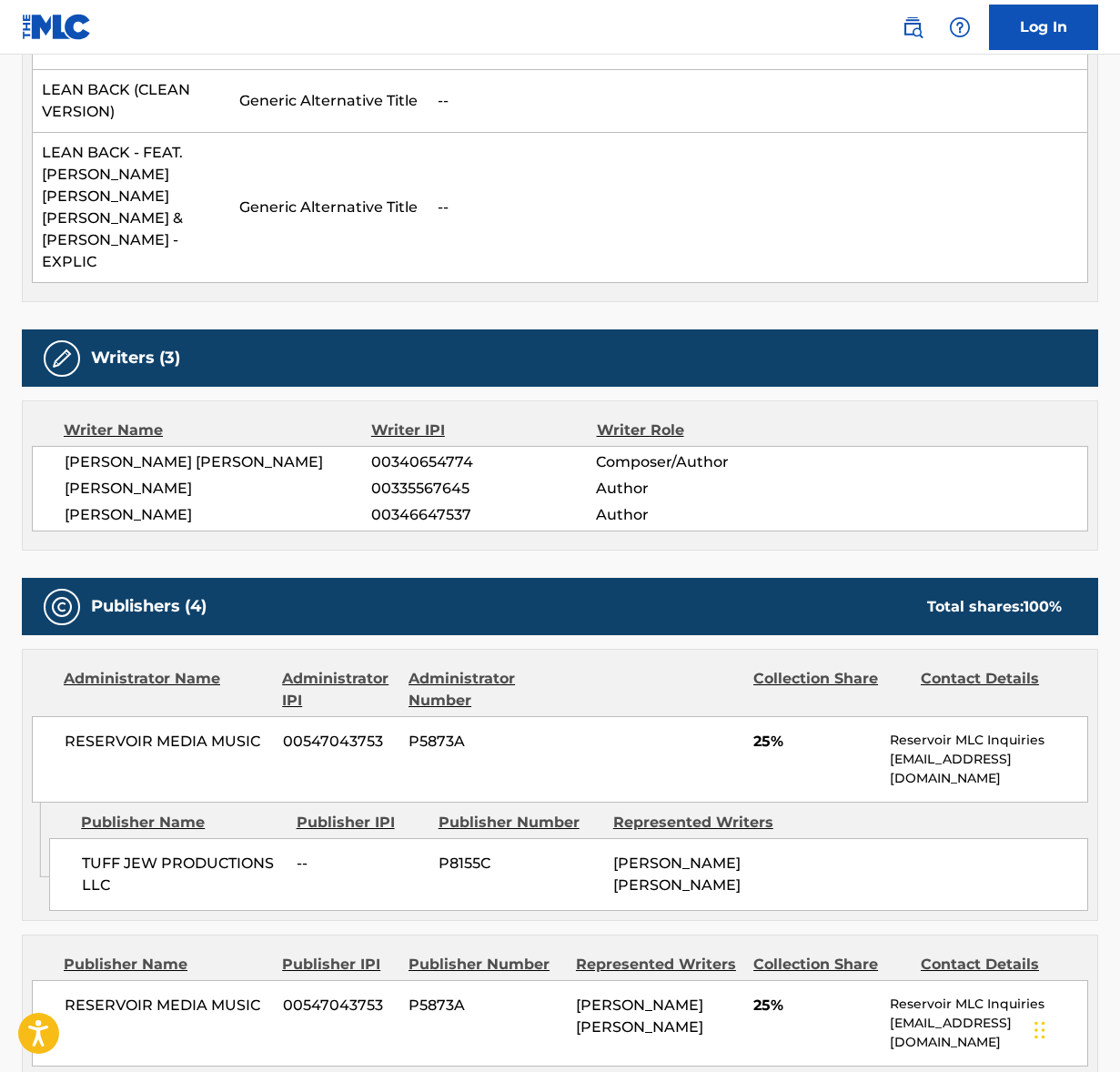
scroll to position [0, 0]
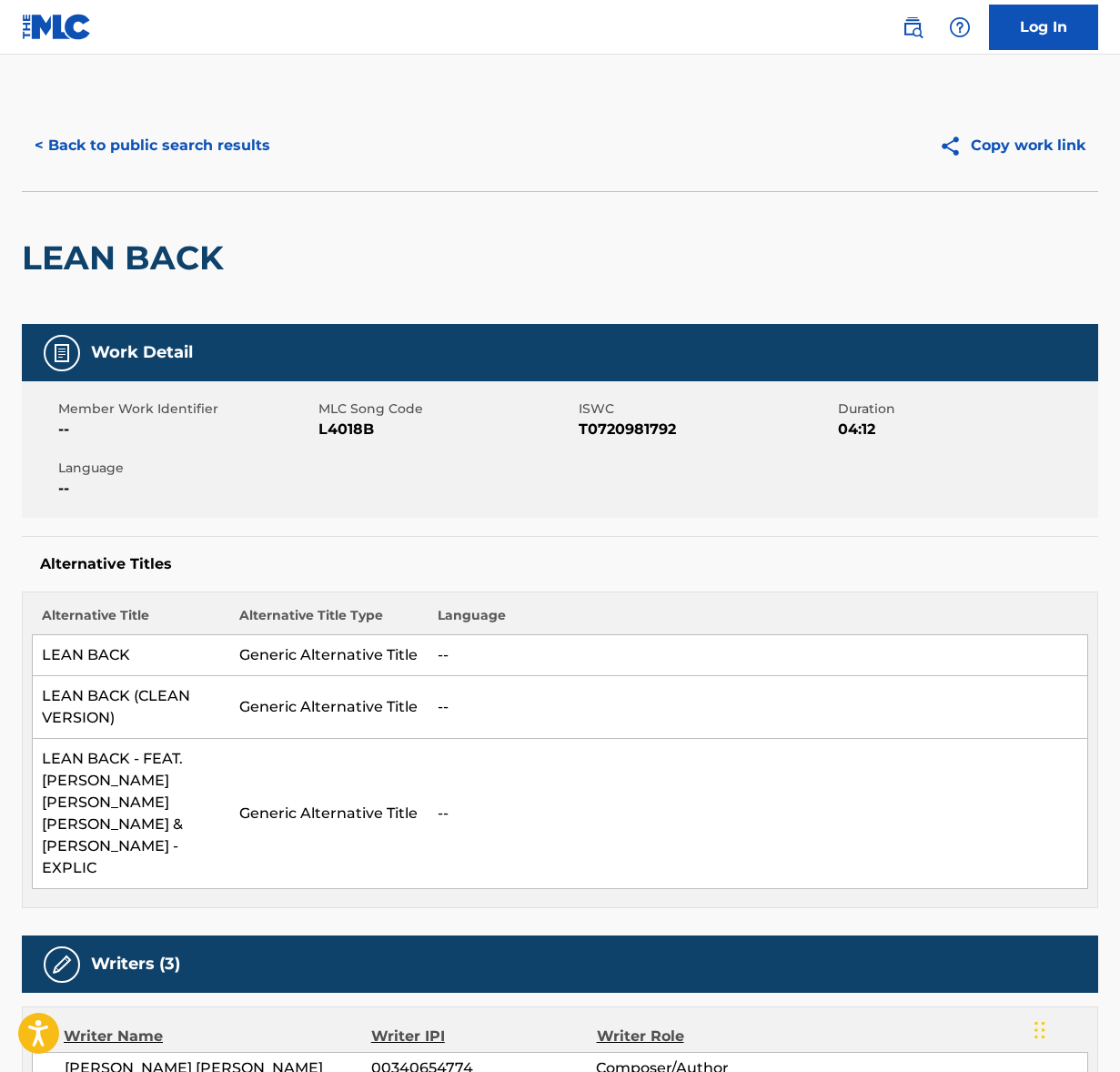
click at [210, 144] on button "< Back to public search results" at bounding box center [152, 146] width 261 height 45
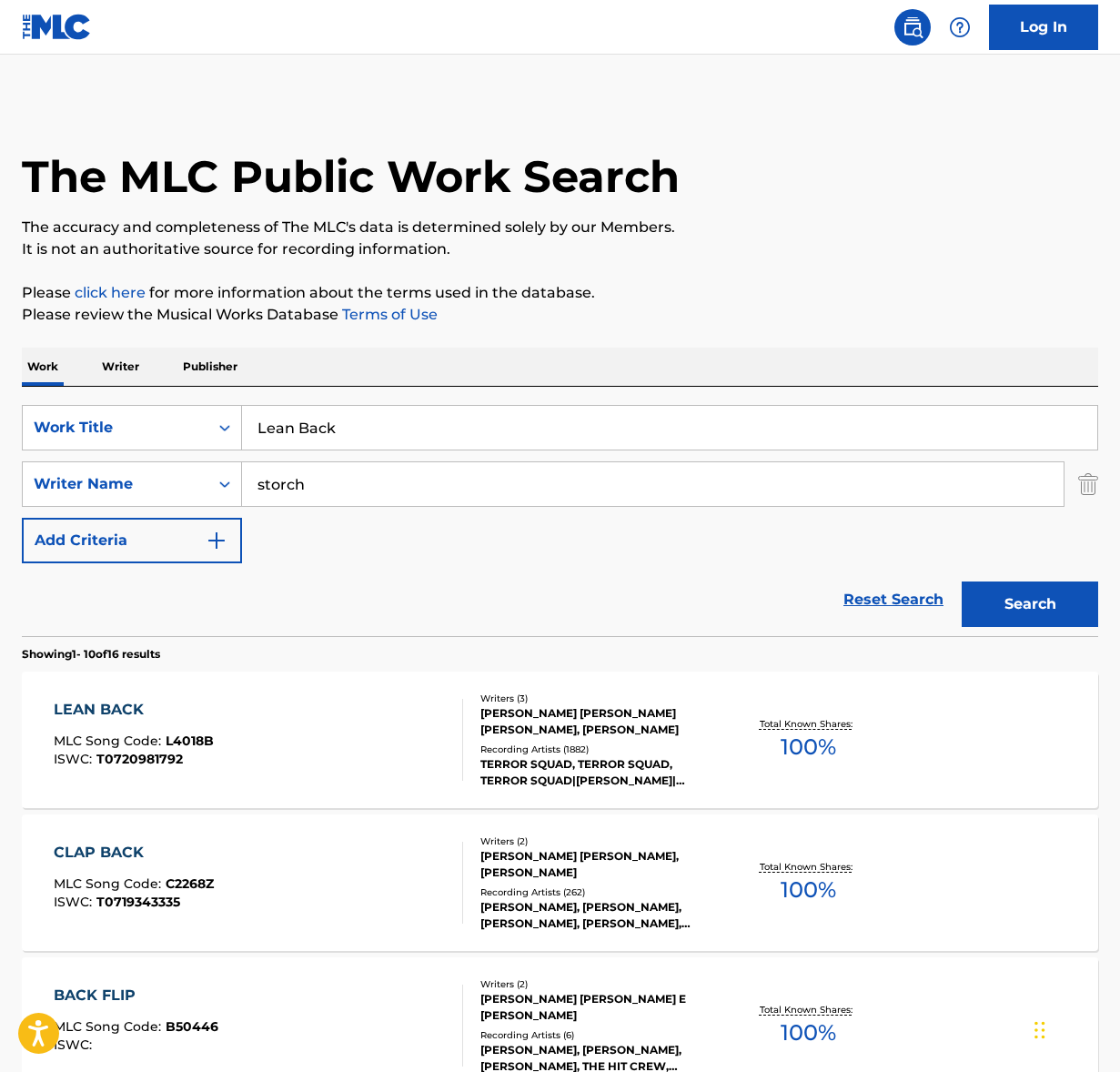
click at [384, 419] on input "Lean Back" at bounding box center [669, 427] width 855 height 44
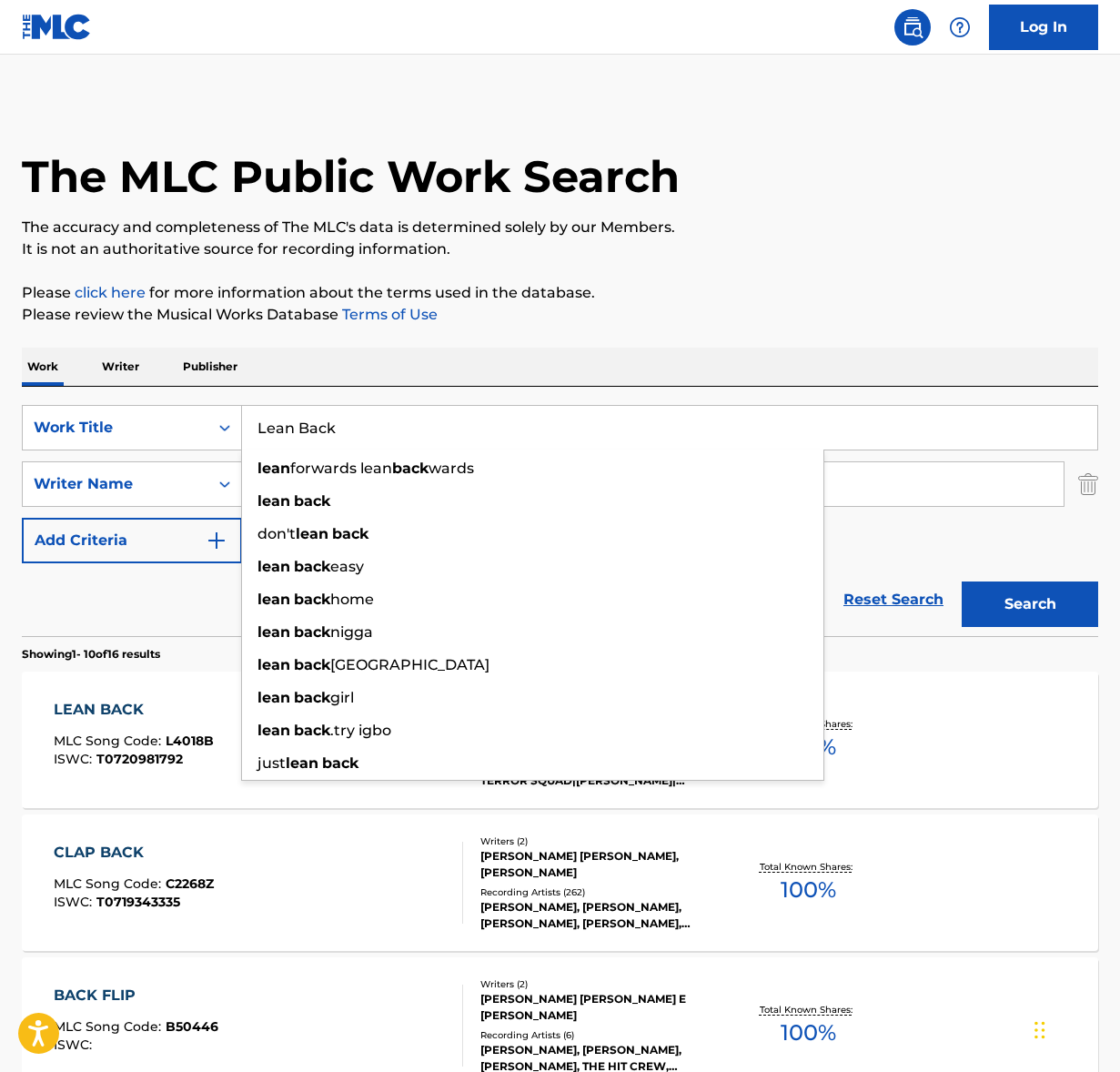
click at [384, 419] on input "Lean Back" at bounding box center [669, 427] width 855 height 44
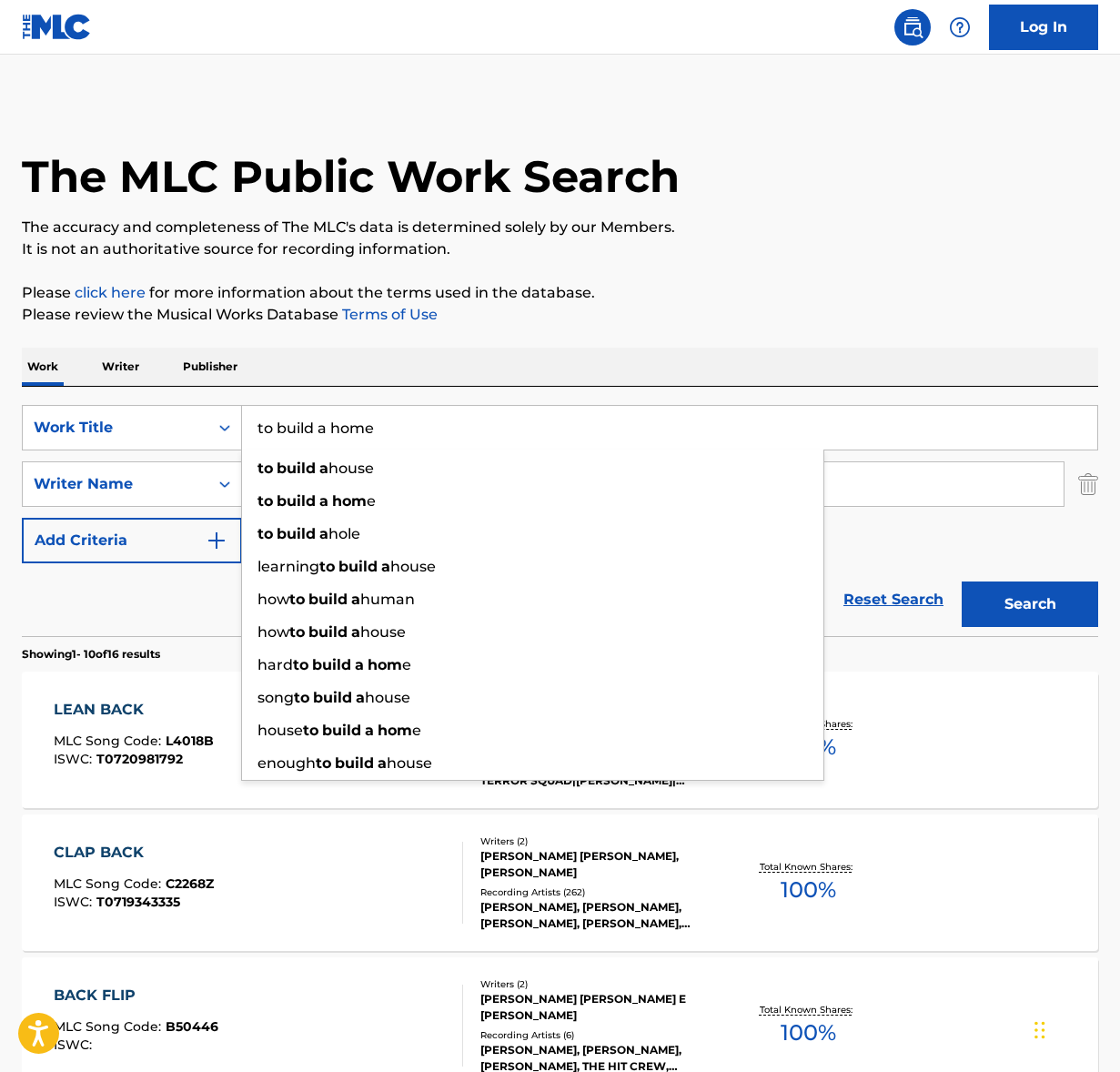
type input "to build a home"
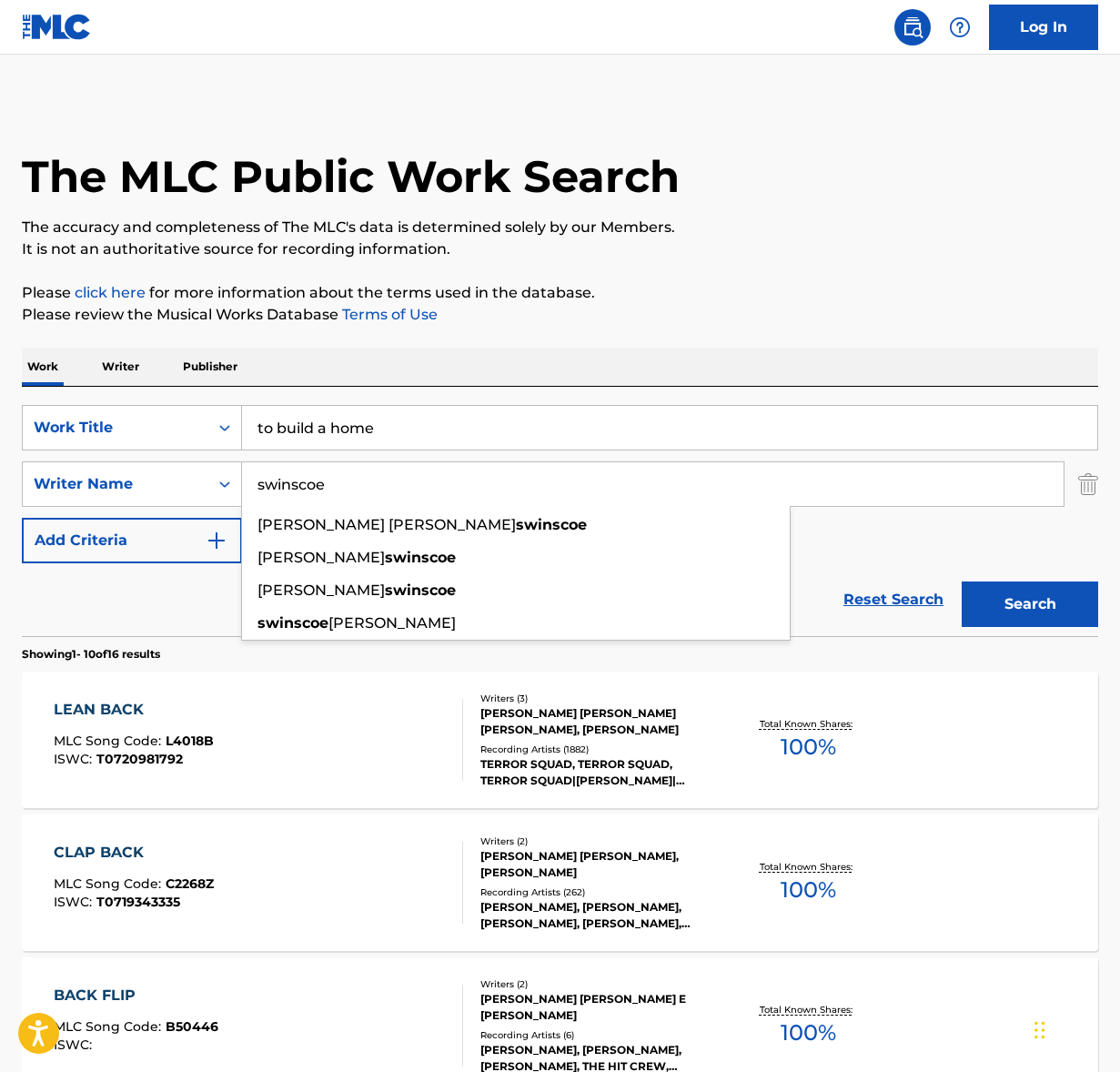
type input "swinscoe"
click at [962, 581] on button "Search" at bounding box center [1030, 604] width 136 height 45
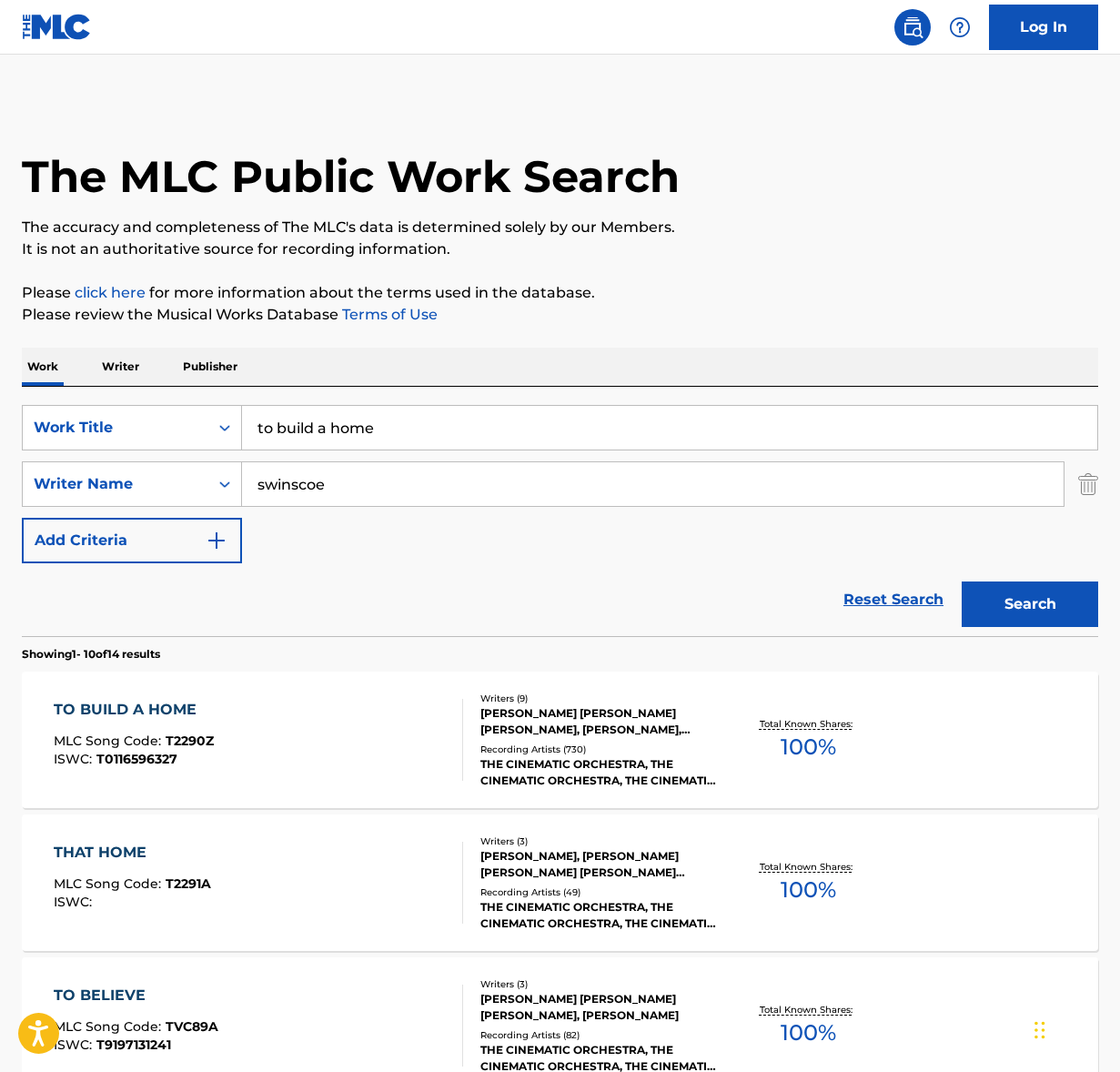
click at [334, 737] on div "TO BUILD A HOME MLC Song Code : T2290Z ISWC : T0116596327" at bounding box center [259, 739] width 409 height 82
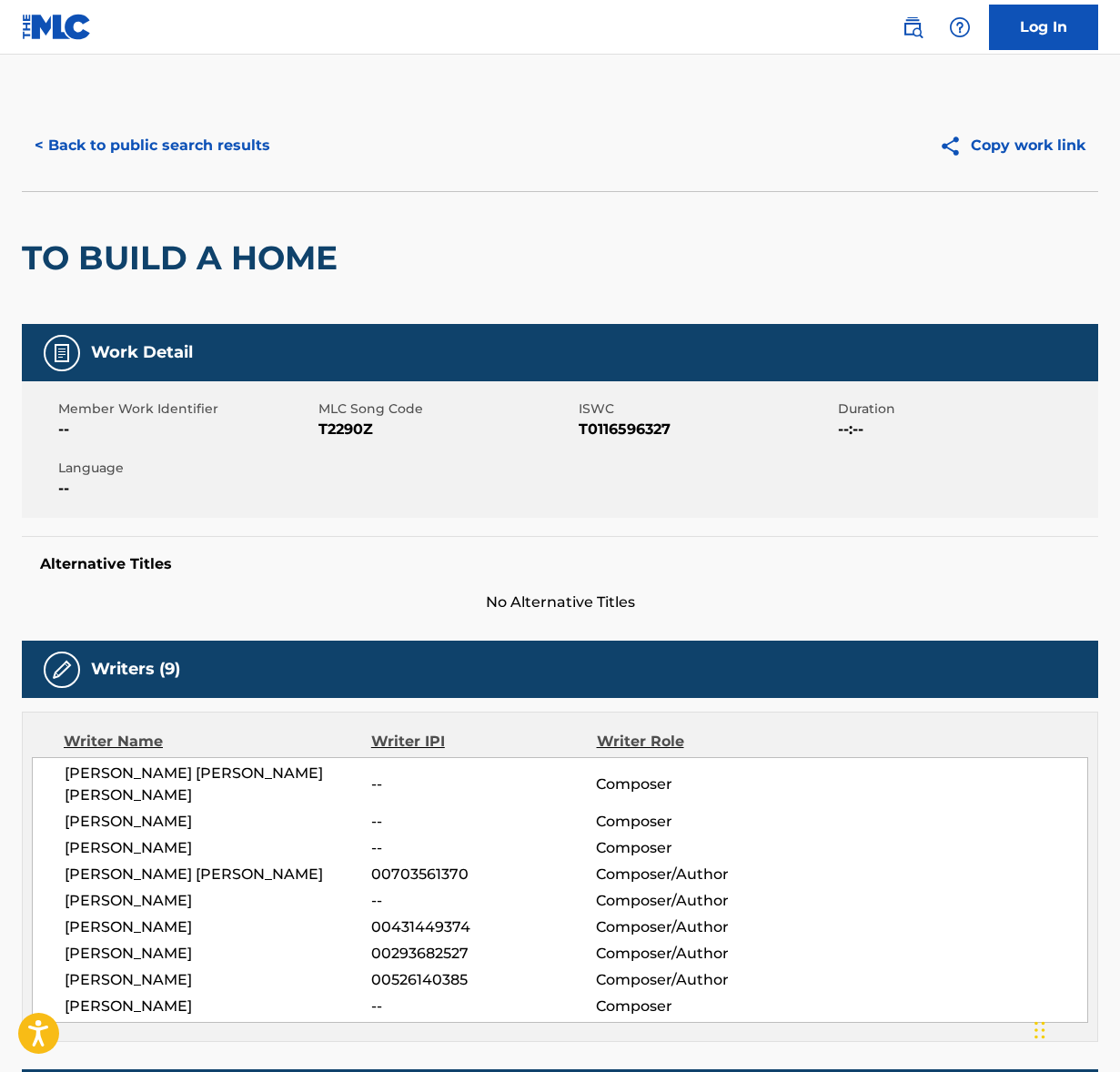
click at [190, 772] on span "[PERSON_NAME] [PERSON_NAME] [PERSON_NAME]" at bounding box center [217, 784] width 306 height 44
copy div "[PERSON_NAME] [PERSON_NAME] [PERSON_NAME]"
click at [96, 810] on span "[PERSON_NAME]" at bounding box center [217, 821] width 306 height 22
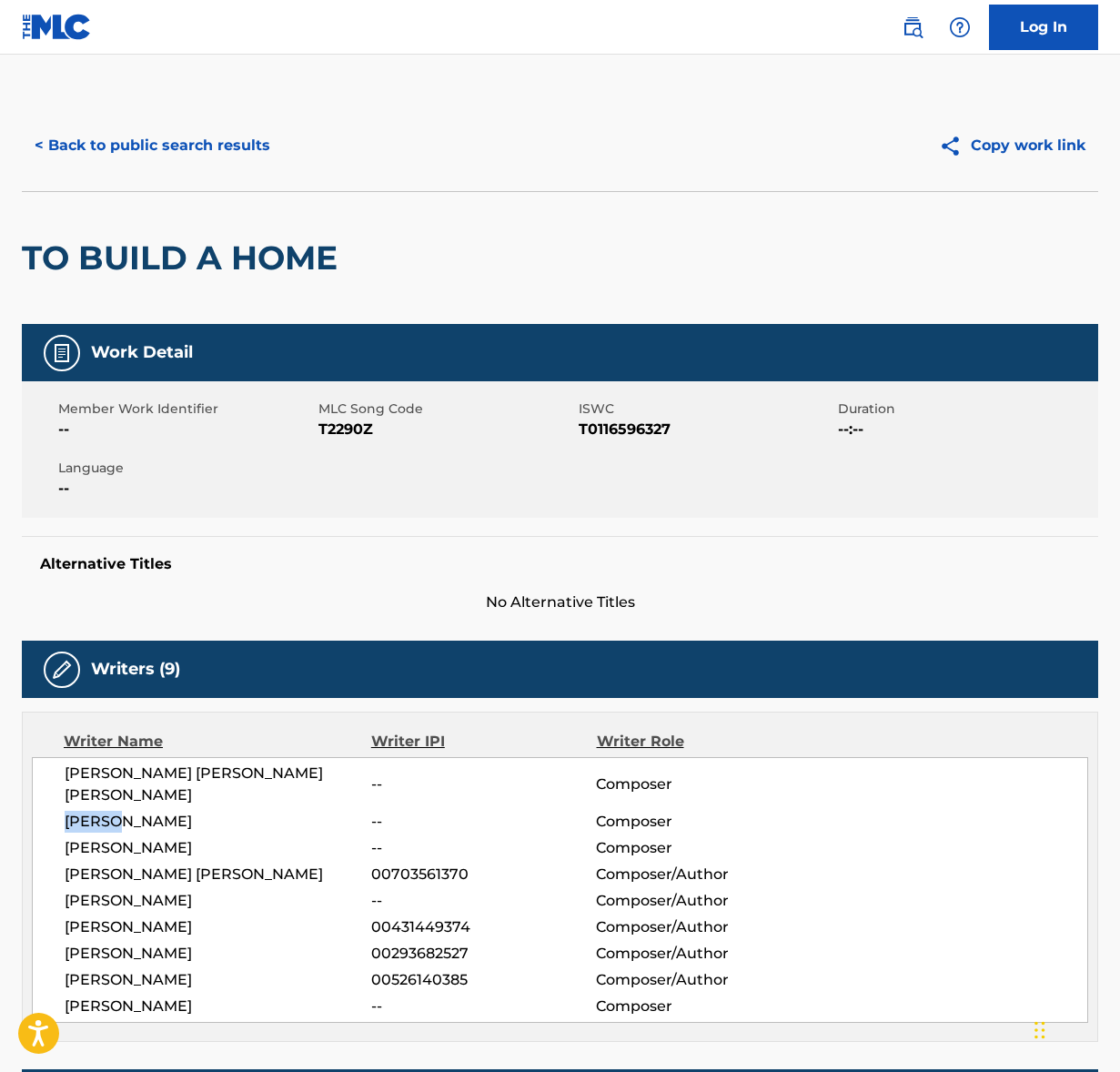
click at [96, 810] on span "[PERSON_NAME]" at bounding box center [217, 821] width 306 height 22
copy div "[PERSON_NAME]"
click at [183, 837] on span "[PERSON_NAME]" at bounding box center [217, 847] width 306 height 22
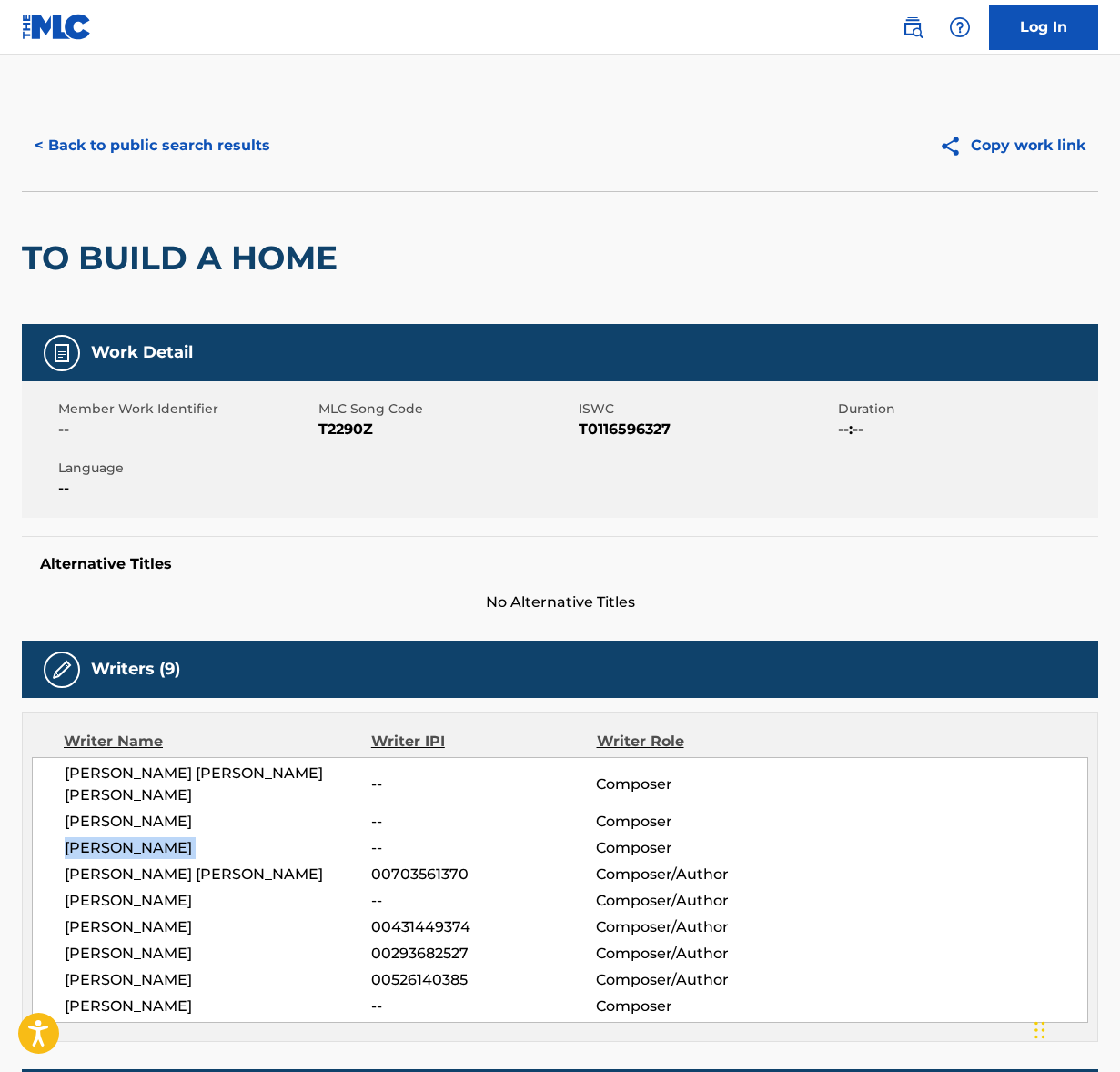
click at [183, 837] on span "[PERSON_NAME]" at bounding box center [217, 847] width 306 height 22
copy div "[PERSON_NAME]"
click at [141, 863] on span "[PERSON_NAME] [PERSON_NAME]" at bounding box center [217, 874] width 306 height 22
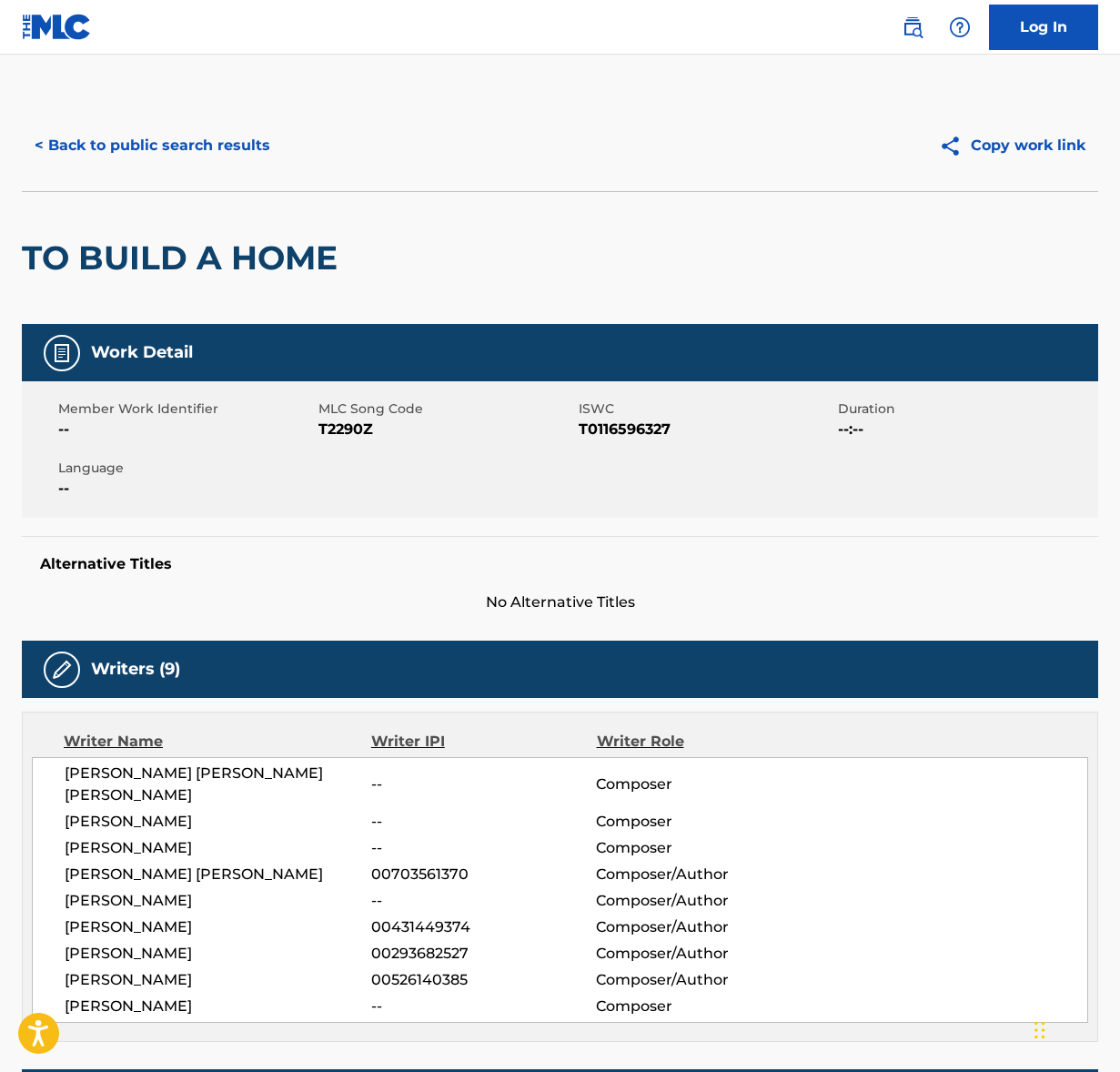
click at [162, 942] on span "[PERSON_NAME]" at bounding box center [217, 953] width 306 height 22
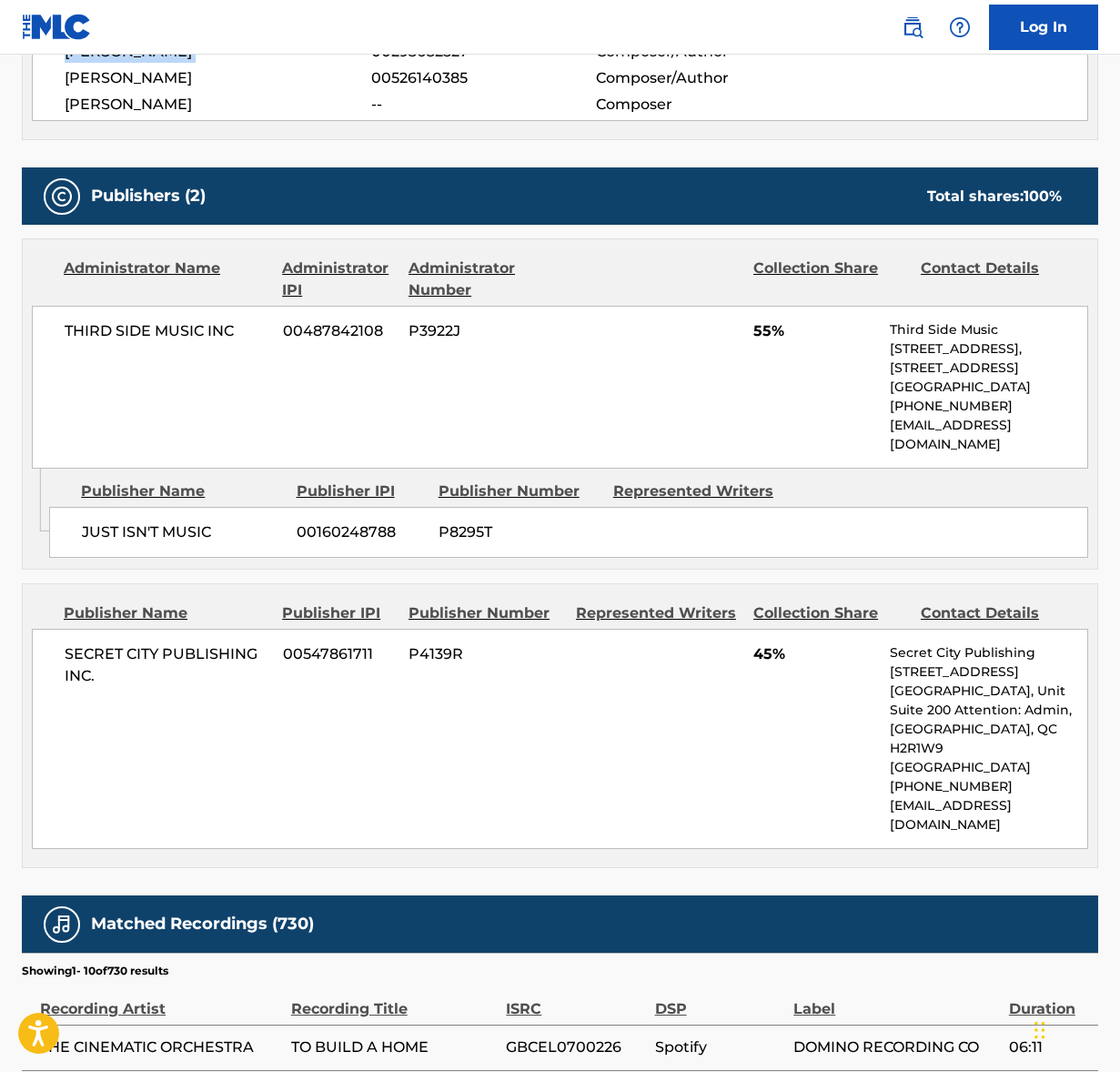
scroll to position [918, 0]
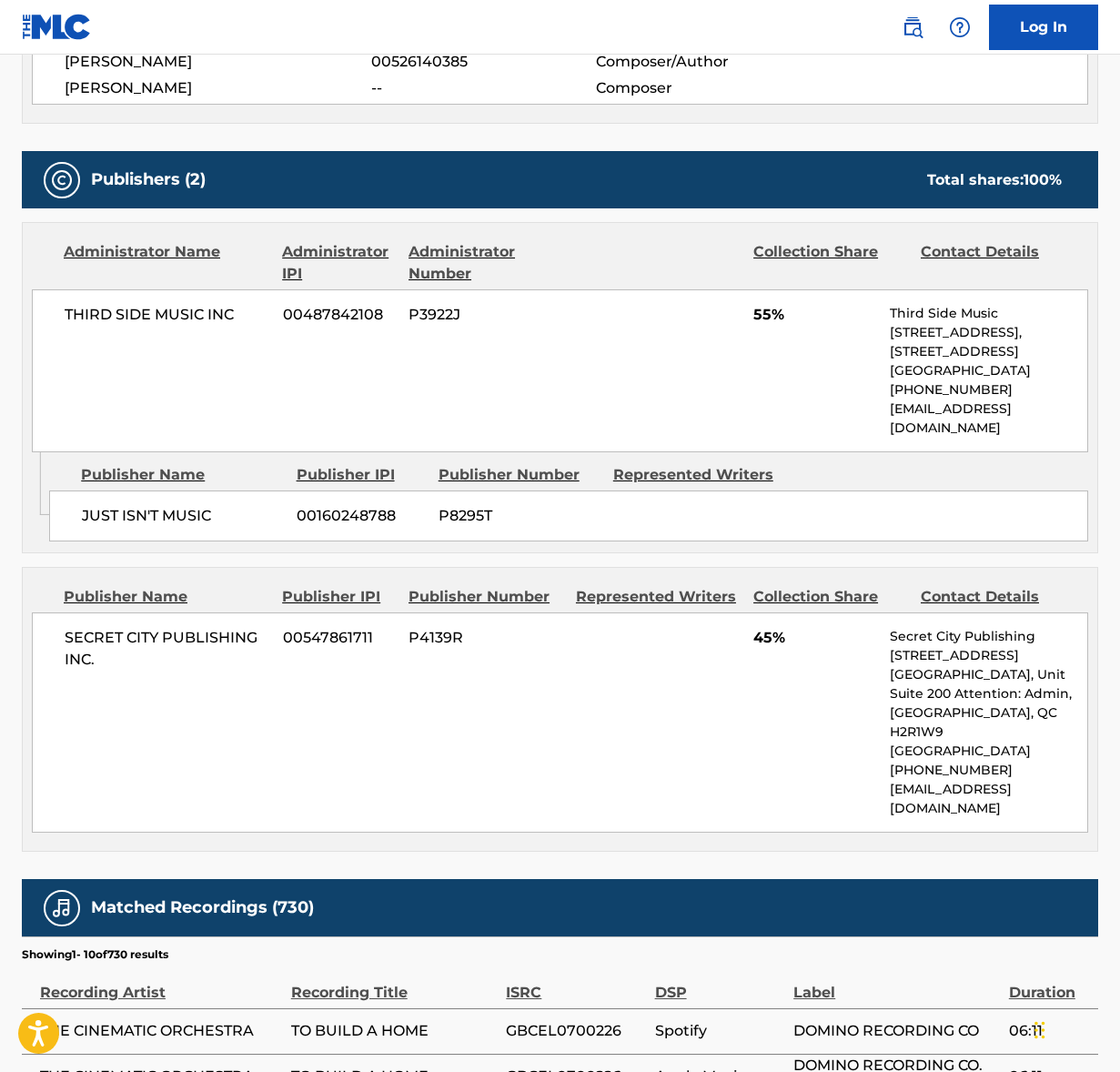
click at [175, 304] on span "THIRD SIDE MUSIC INC" at bounding box center [167, 315] width 205 height 22
click at [184, 627] on span "SECRET CITY PUBLISHING INC." at bounding box center [167, 648] width 205 height 44
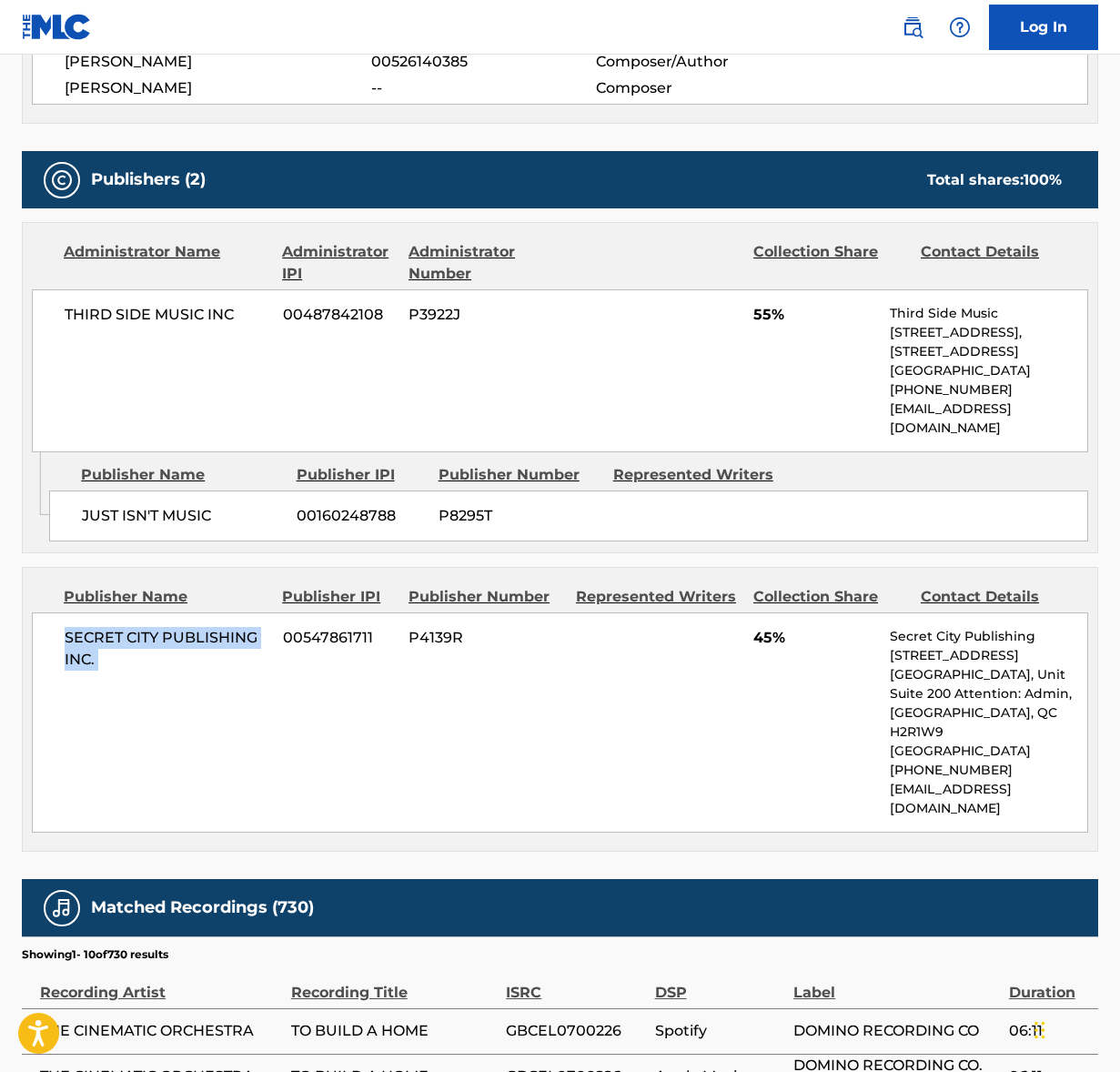
click at [184, 627] on span "SECRET CITY PUBLISHING INC." at bounding box center [167, 648] width 205 height 44
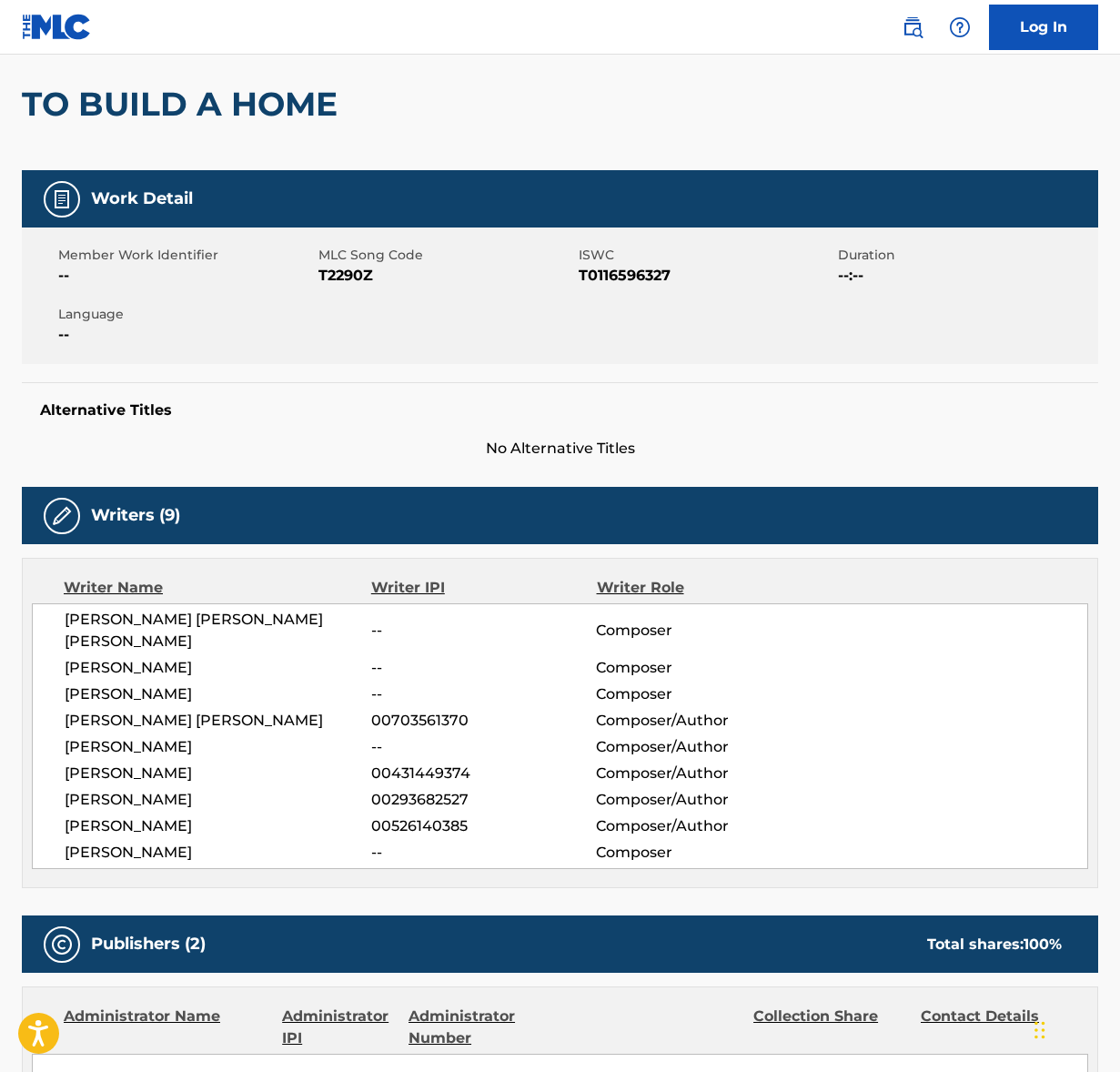
scroll to position [0, 0]
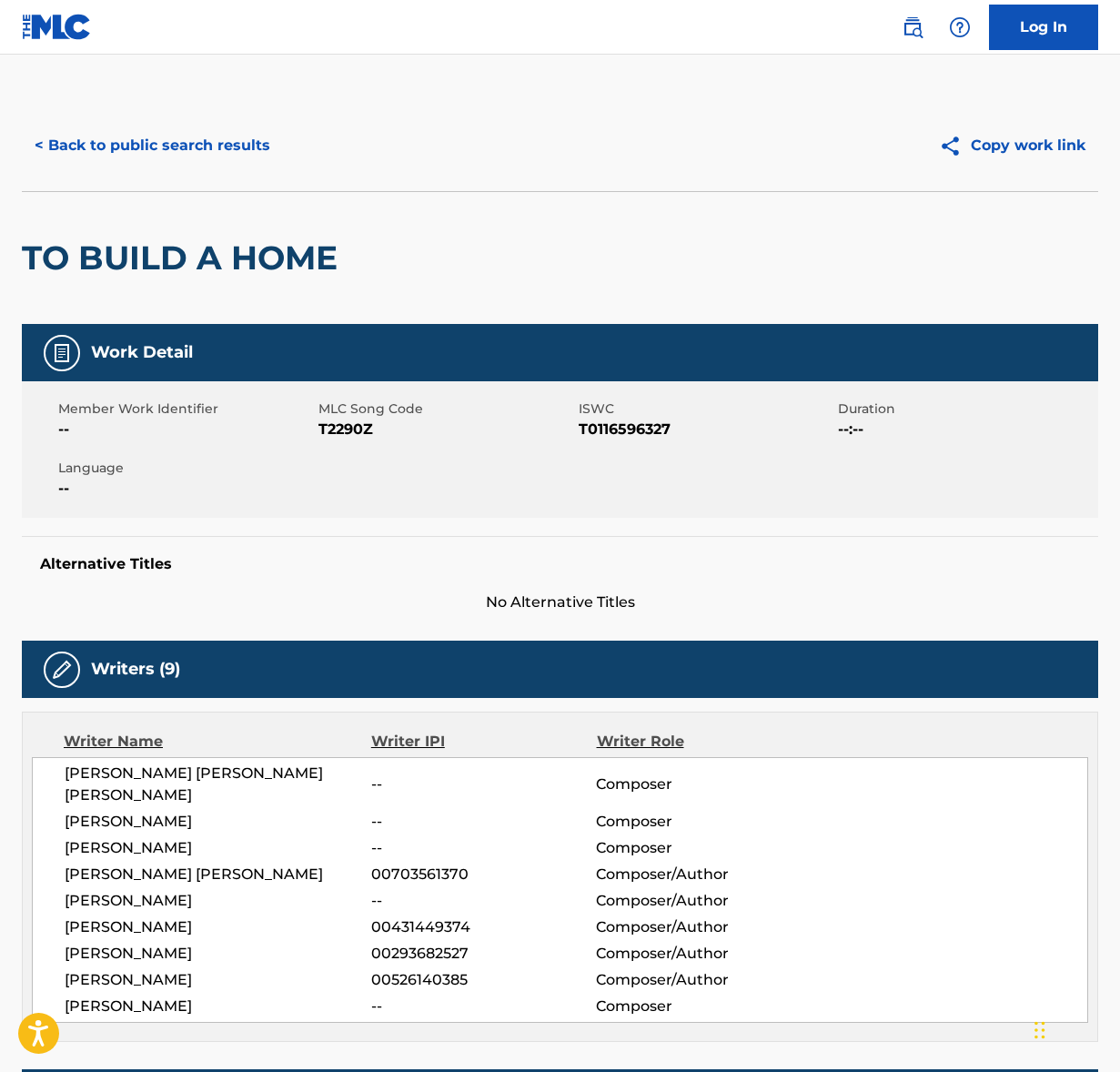
click at [201, 238] on h2 "TO BUILD A HOME" at bounding box center [184, 258] width 325 height 41
click at [183, 150] on button "< Back to public search results" at bounding box center [152, 146] width 261 height 45
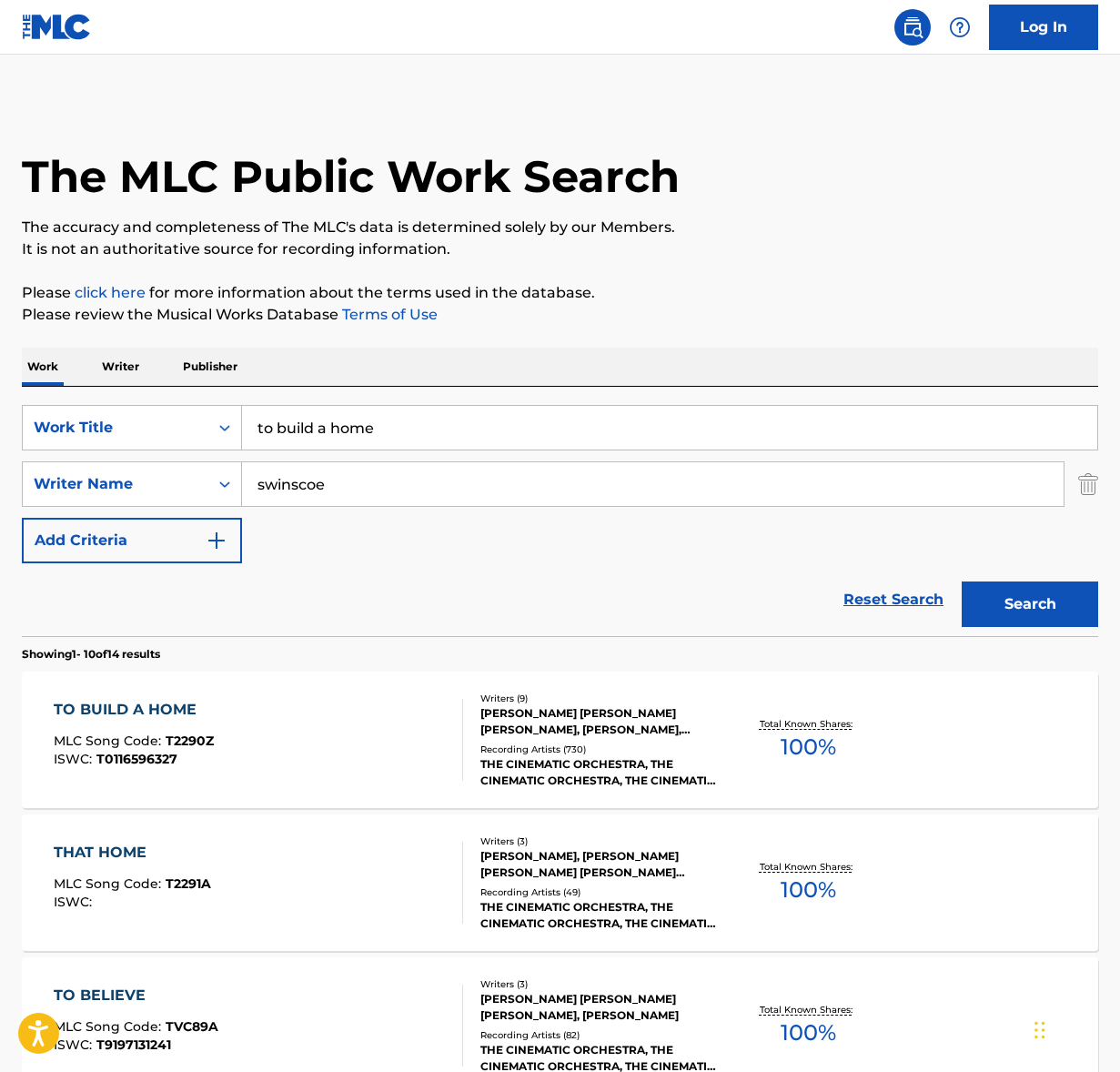
click at [364, 419] on input "to build a home" at bounding box center [669, 427] width 855 height 44
click at [364, 418] on input "to build a home" at bounding box center [669, 427] width 855 height 44
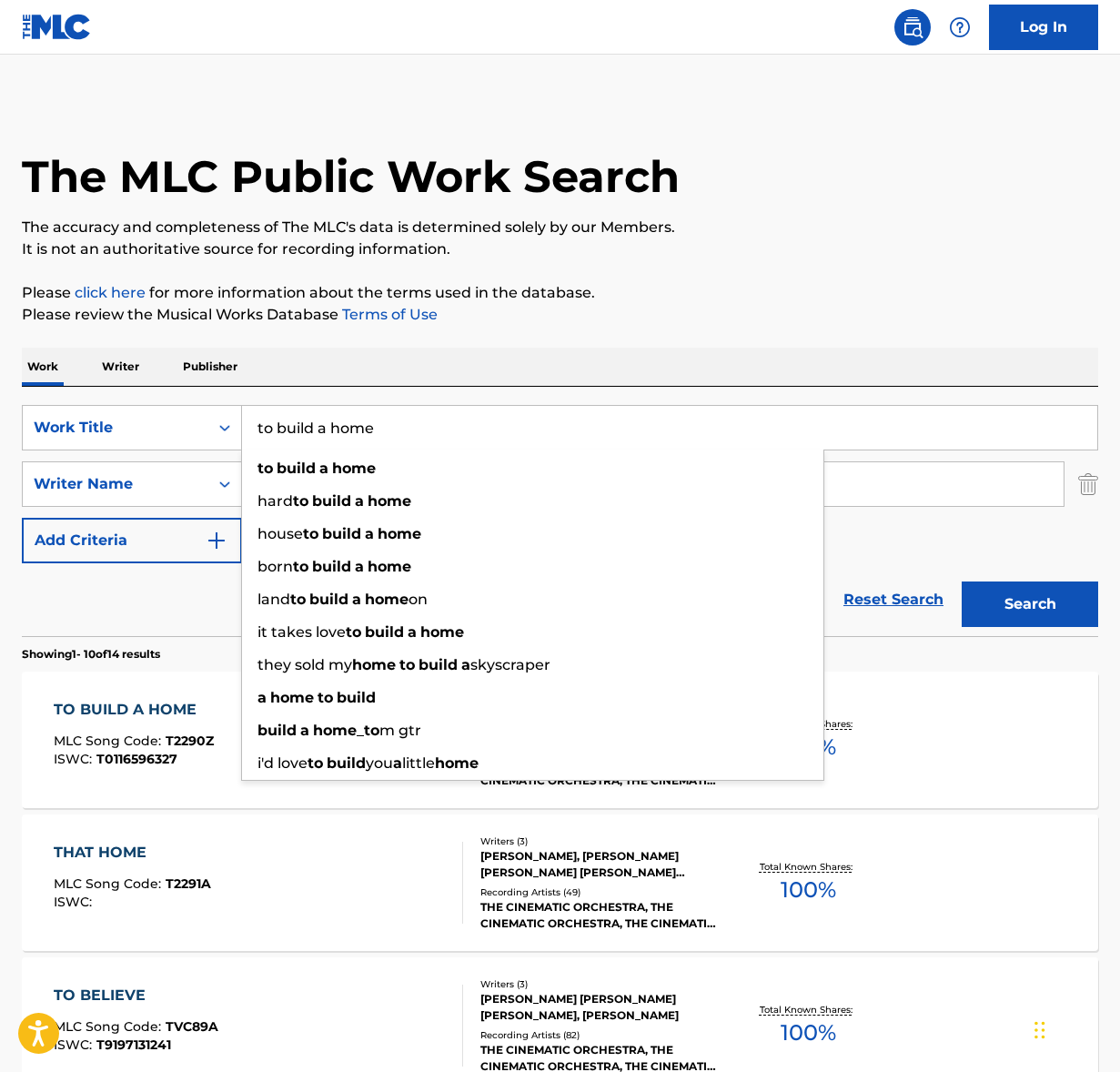
click at [364, 418] on input "to build a home" at bounding box center [669, 427] width 855 height 44
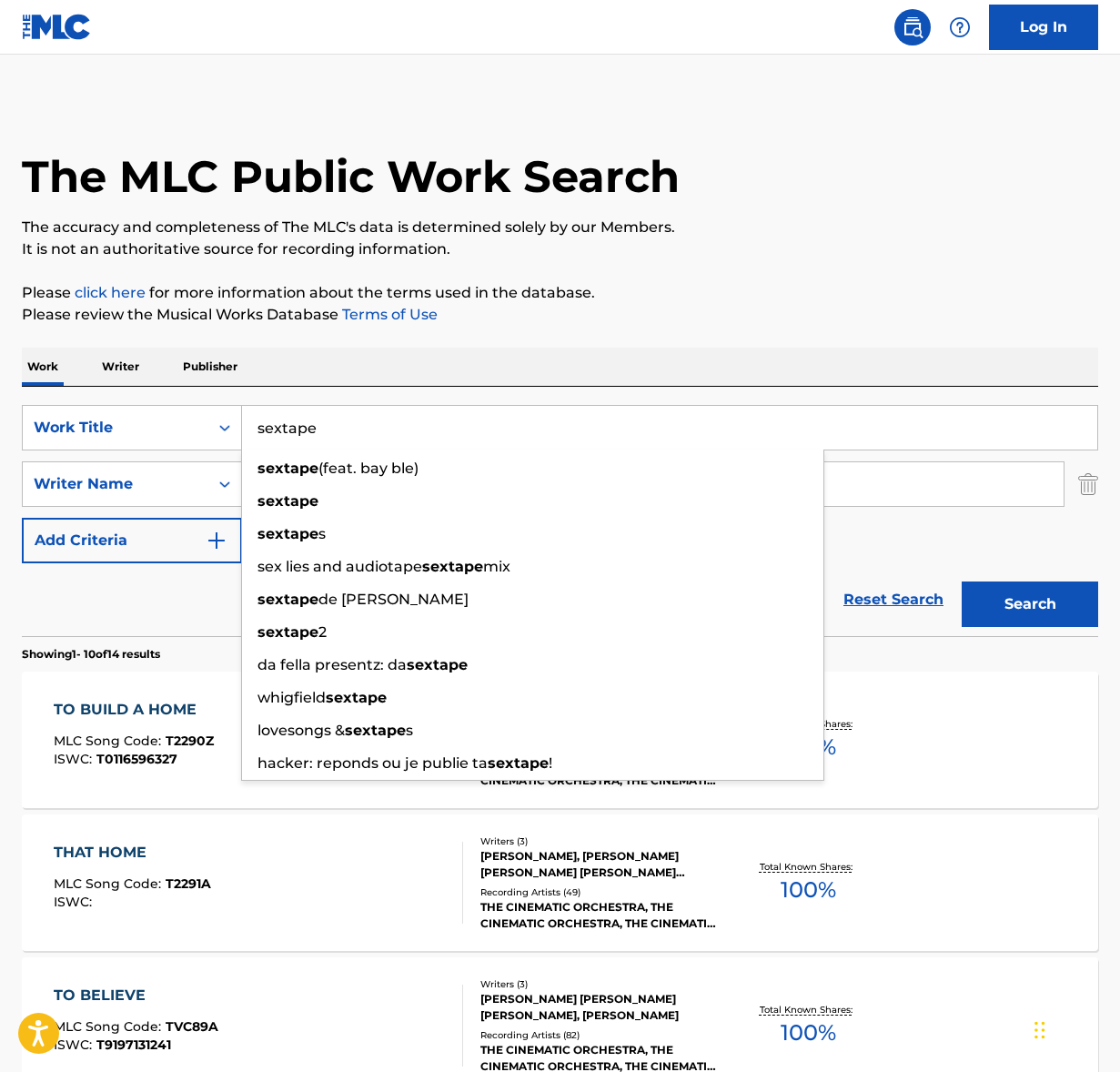
type input "sextape"
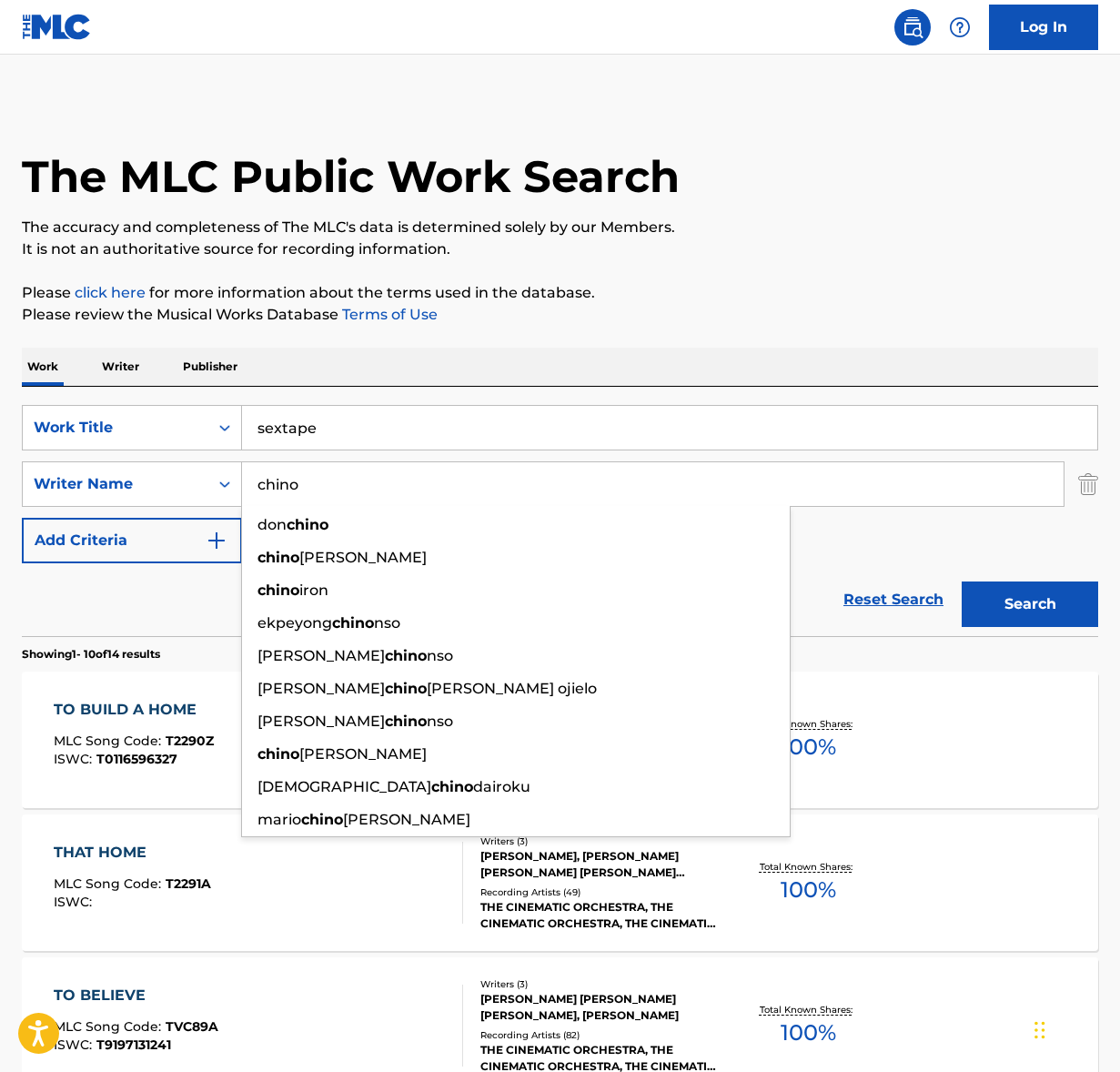
type input "chino"
click at [962, 581] on button "Search" at bounding box center [1030, 604] width 136 height 45
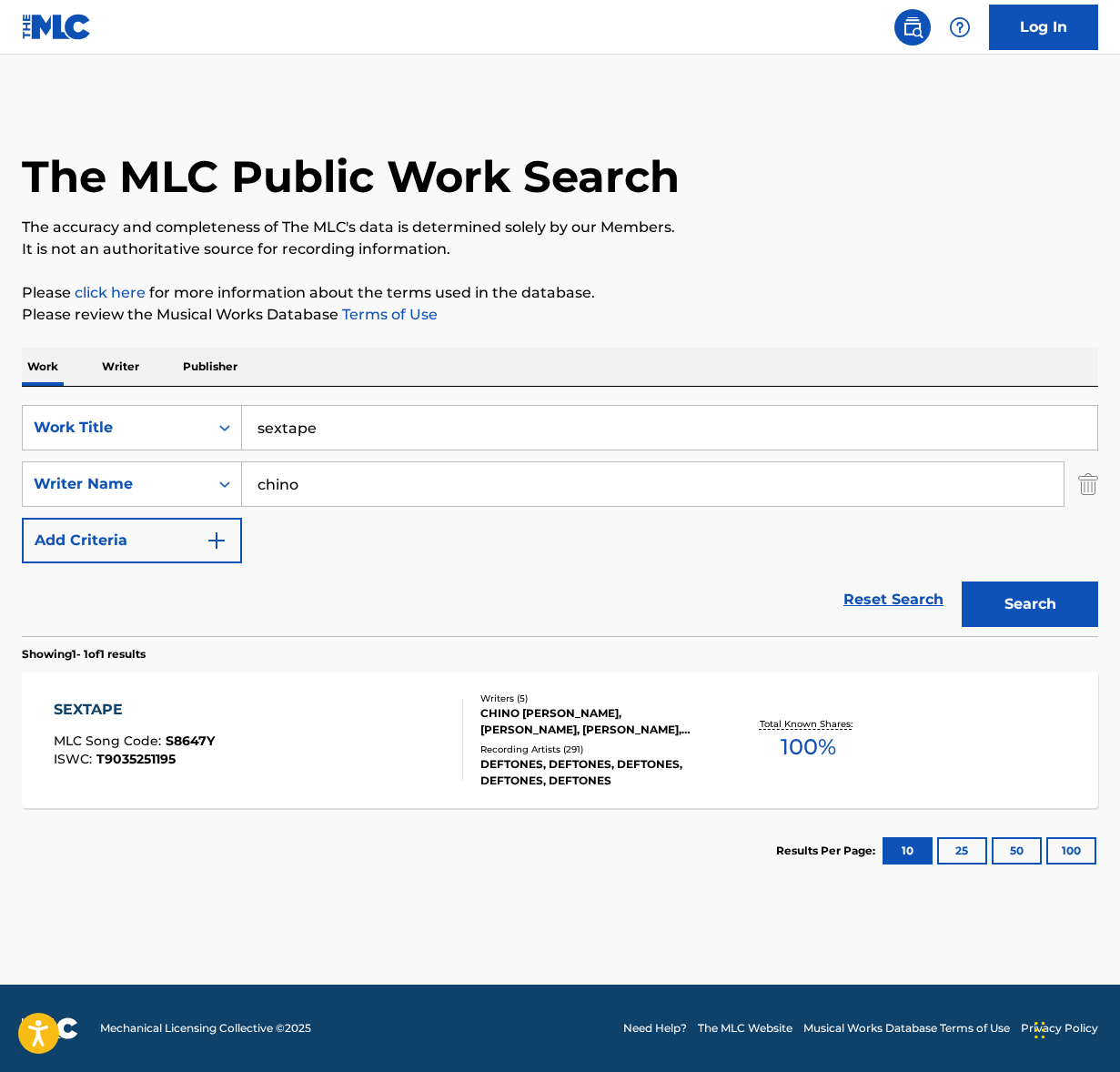
click at [364, 716] on div "SEXTAPE MLC Song Code : S8647Y ISWC : T9035251195" at bounding box center [259, 739] width 409 height 82
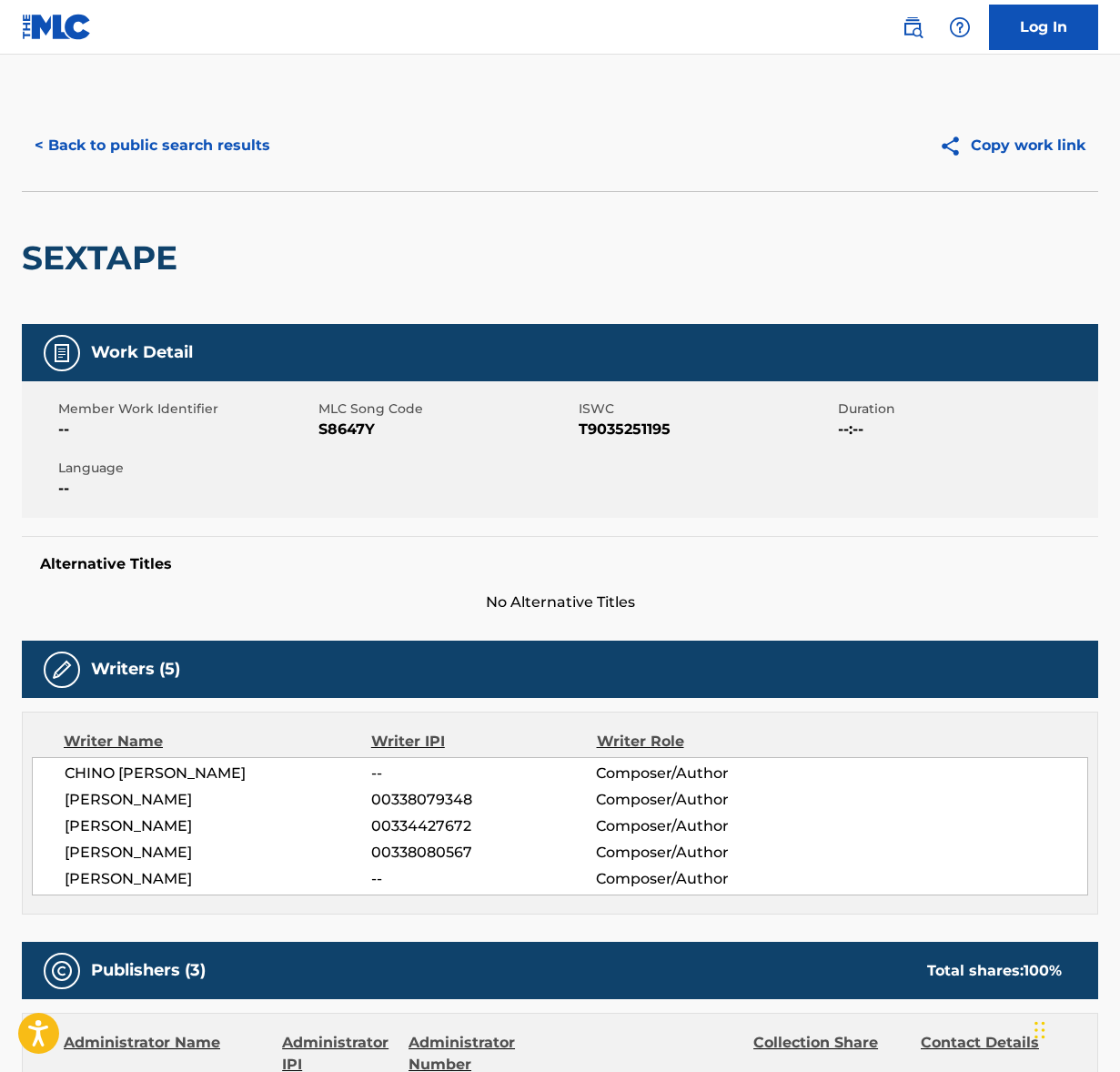
click at [173, 765] on span "CHINO [PERSON_NAME]" at bounding box center [217, 772] width 306 height 22
click at [159, 800] on span "[PERSON_NAME]" at bounding box center [217, 799] width 306 height 22
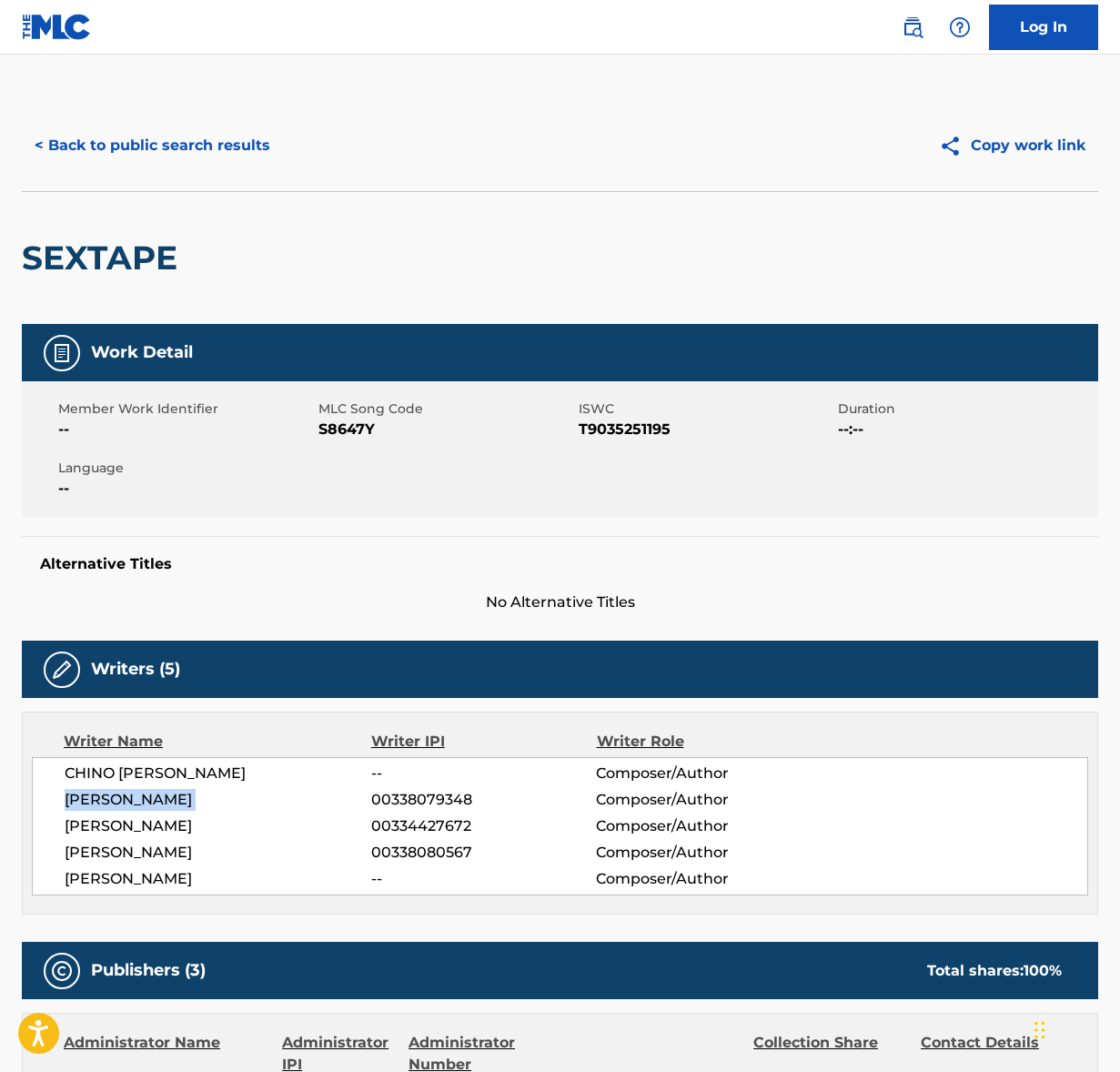
drag, startPoint x: 159, startPoint y: 800, endPoint x: 22, endPoint y: 775, distance: 139.3
click at [159, 800] on span "[PERSON_NAME]" at bounding box center [217, 799] width 306 height 22
click at [119, 830] on span "[PERSON_NAME]" at bounding box center [217, 826] width 306 height 22
drag, startPoint x: 119, startPoint y: 830, endPoint x: 27, endPoint y: 804, distance: 95.6
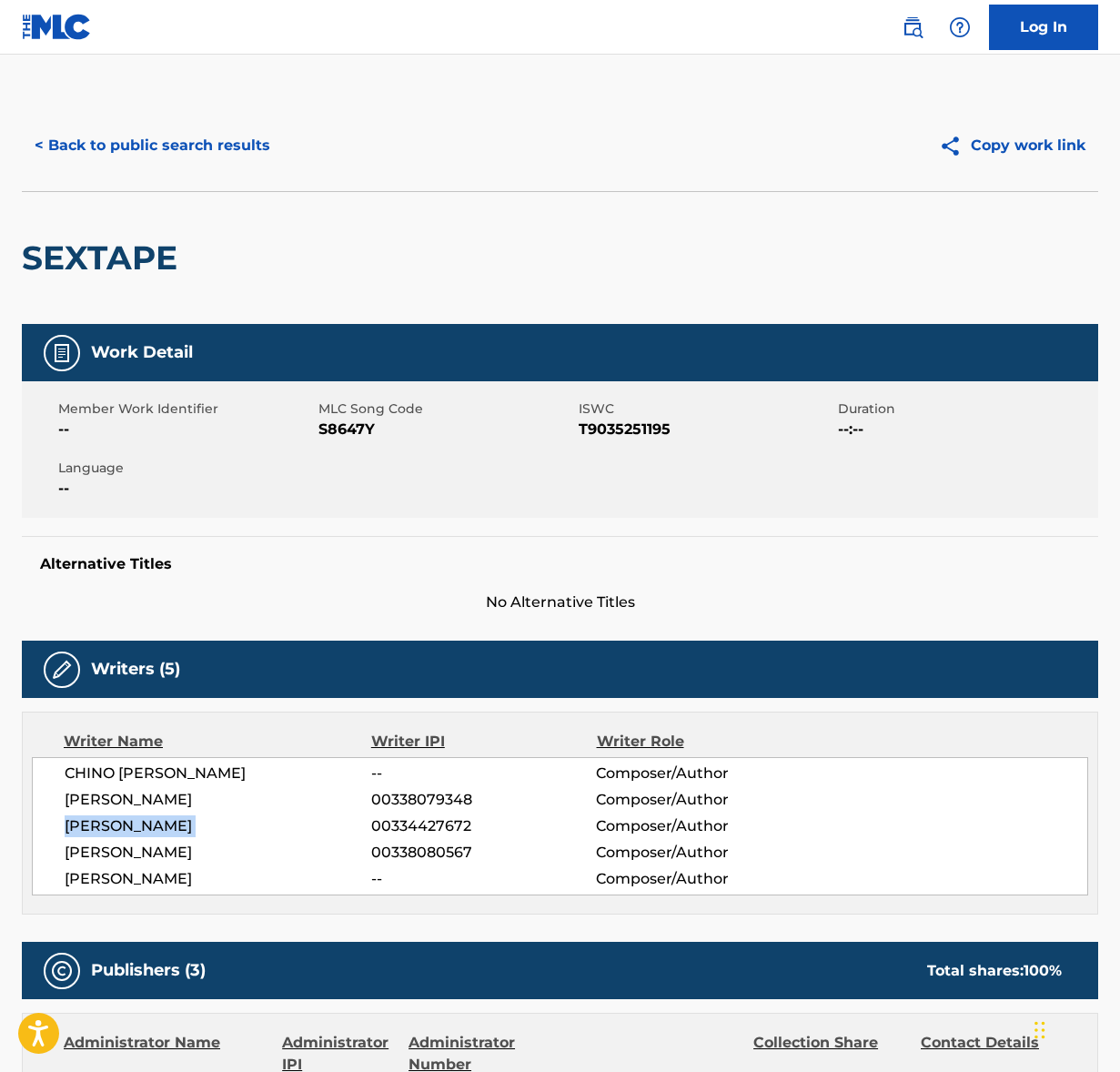
click at [117, 830] on span "[PERSON_NAME]" at bounding box center [217, 826] width 306 height 22
click at [147, 852] on span "[PERSON_NAME]" at bounding box center [217, 852] width 306 height 22
click at [121, 875] on span "[PERSON_NAME]" at bounding box center [217, 879] width 306 height 22
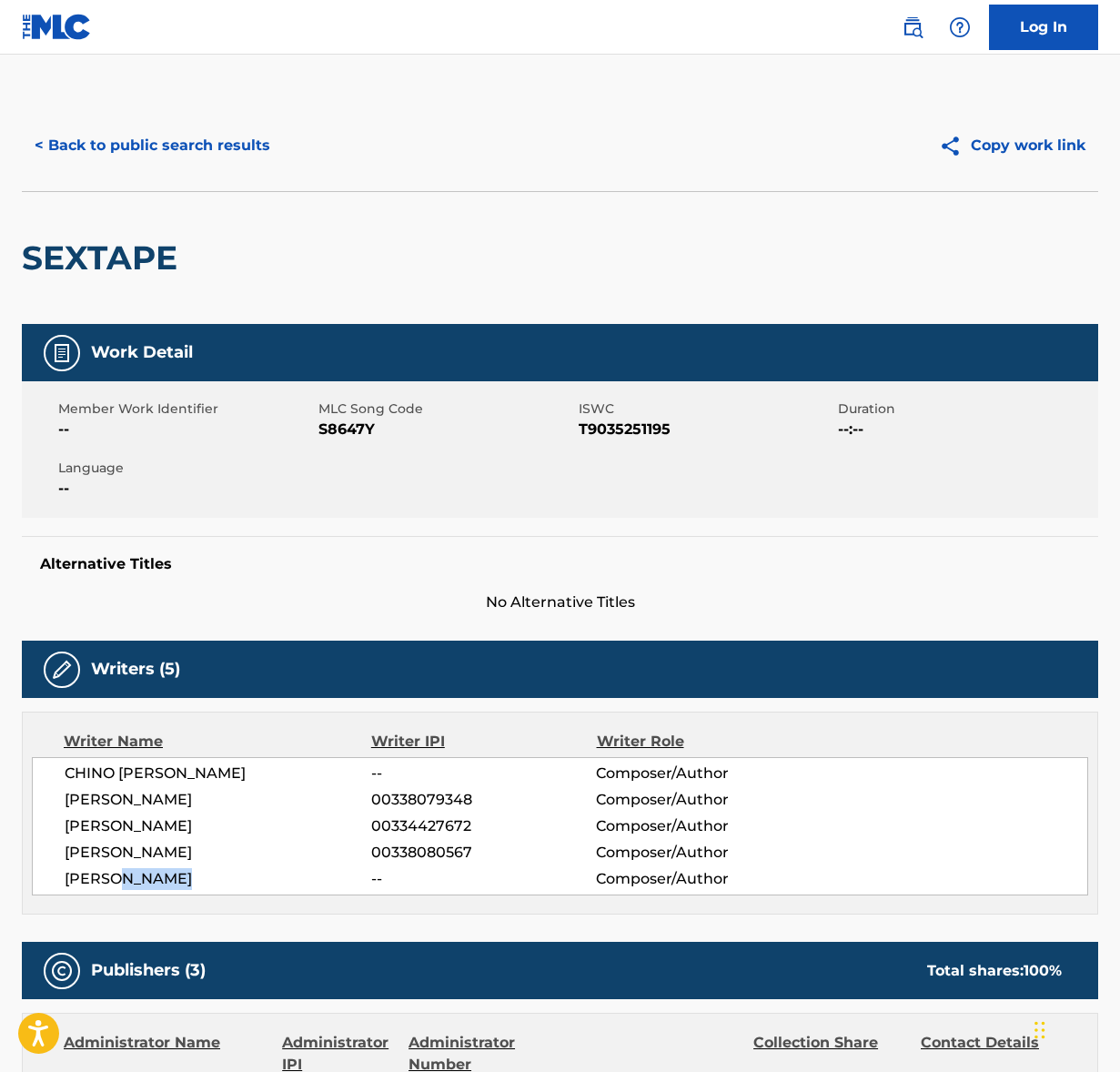
click at [121, 875] on span "[PERSON_NAME]" at bounding box center [217, 879] width 306 height 22
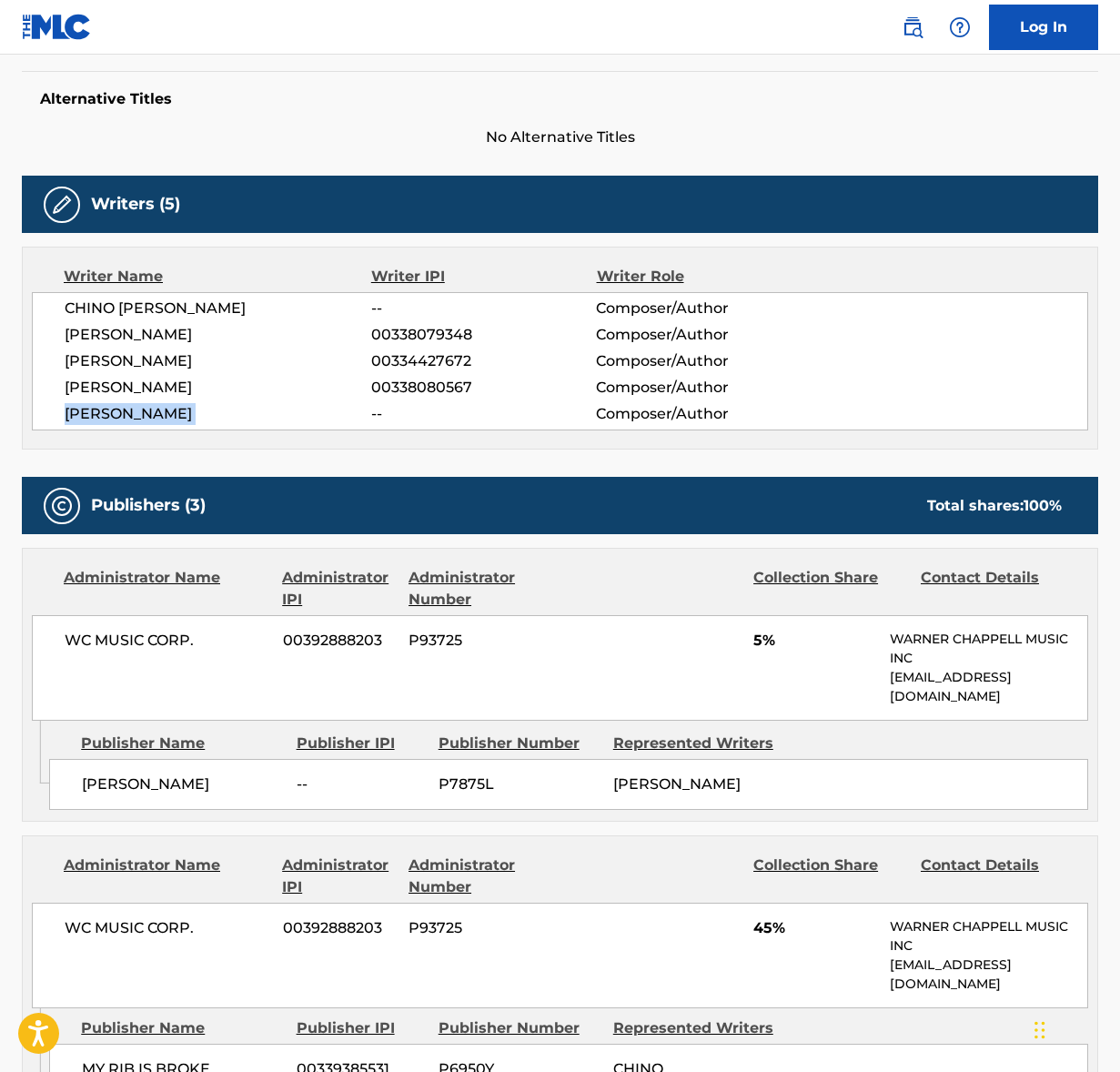
scroll to position [577, 0]
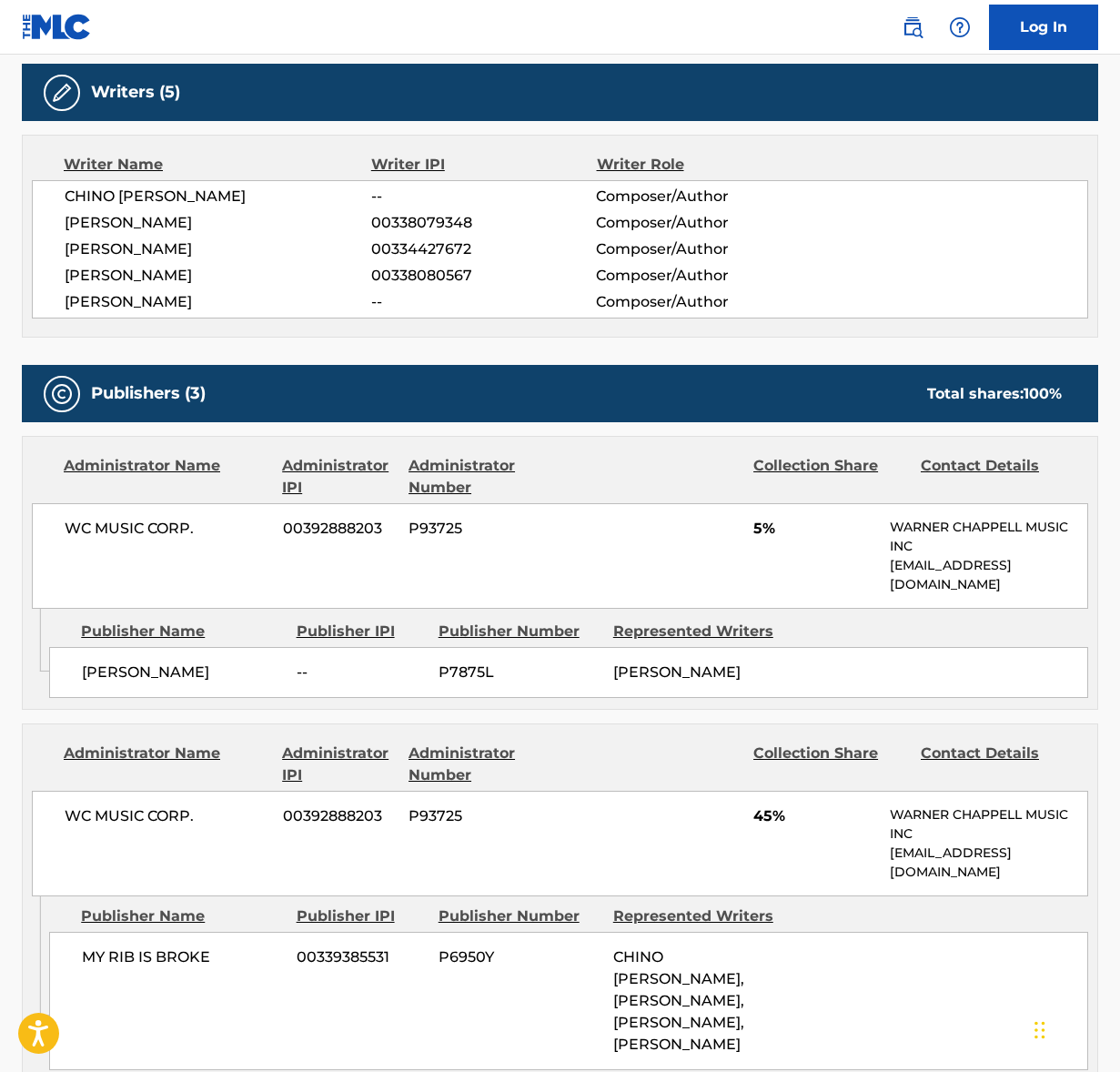
click at [122, 522] on span "WC MUSIC CORP." at bounding box center [167, 528] width 205 height 22
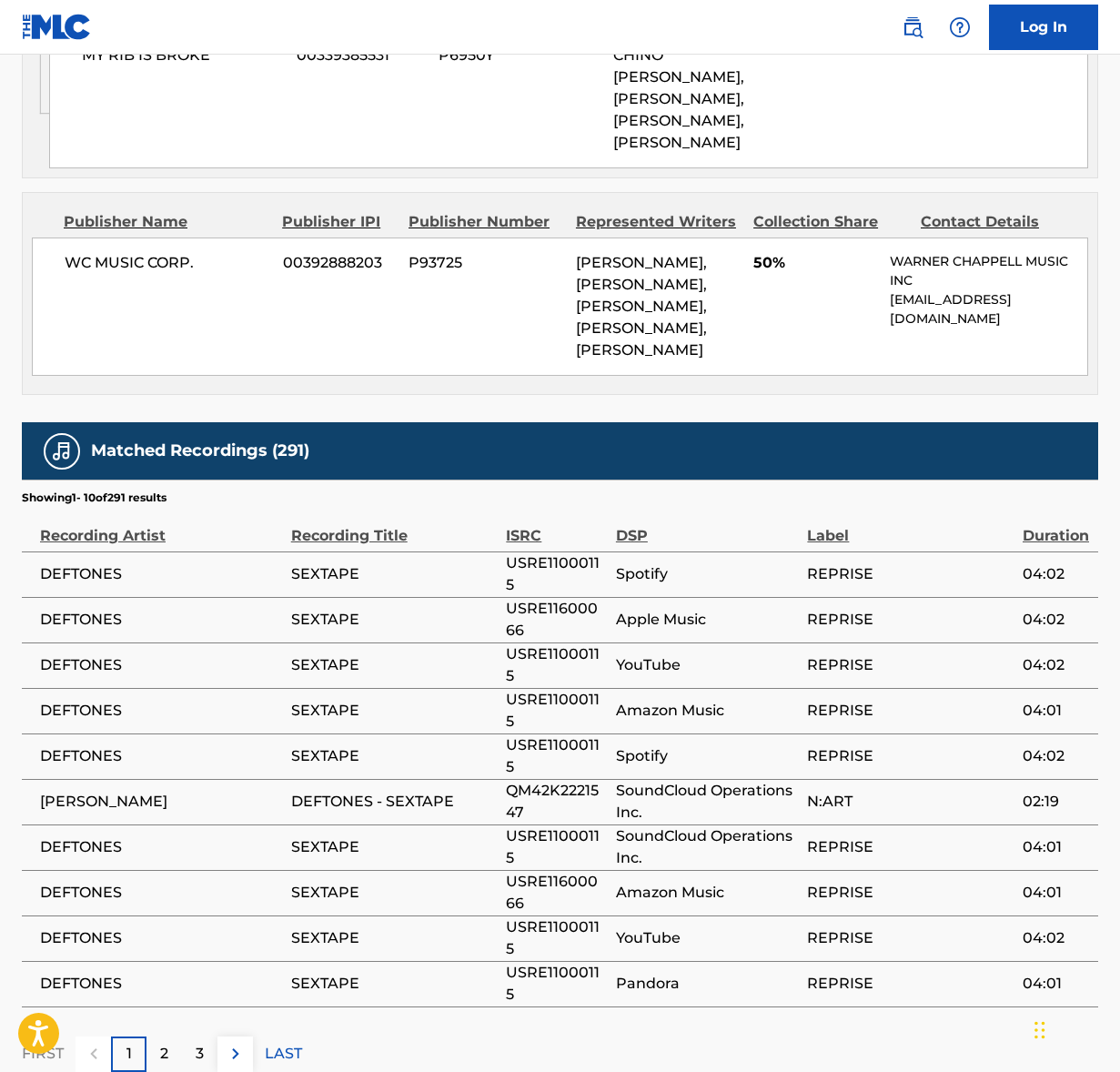
scroll to position [1476, 0]
